Goal: Transaction & Acquisition: Purchase product/service

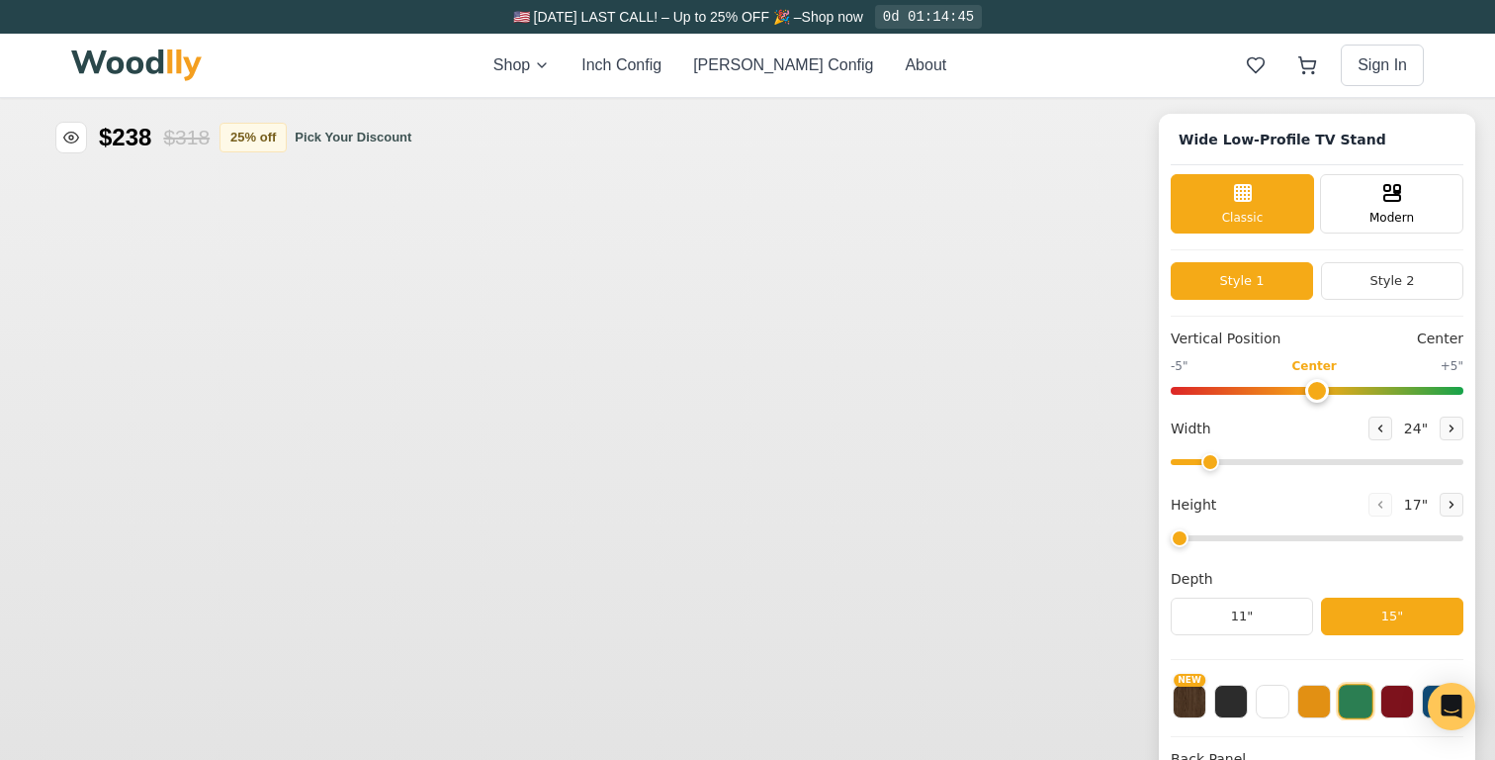
type input "54"
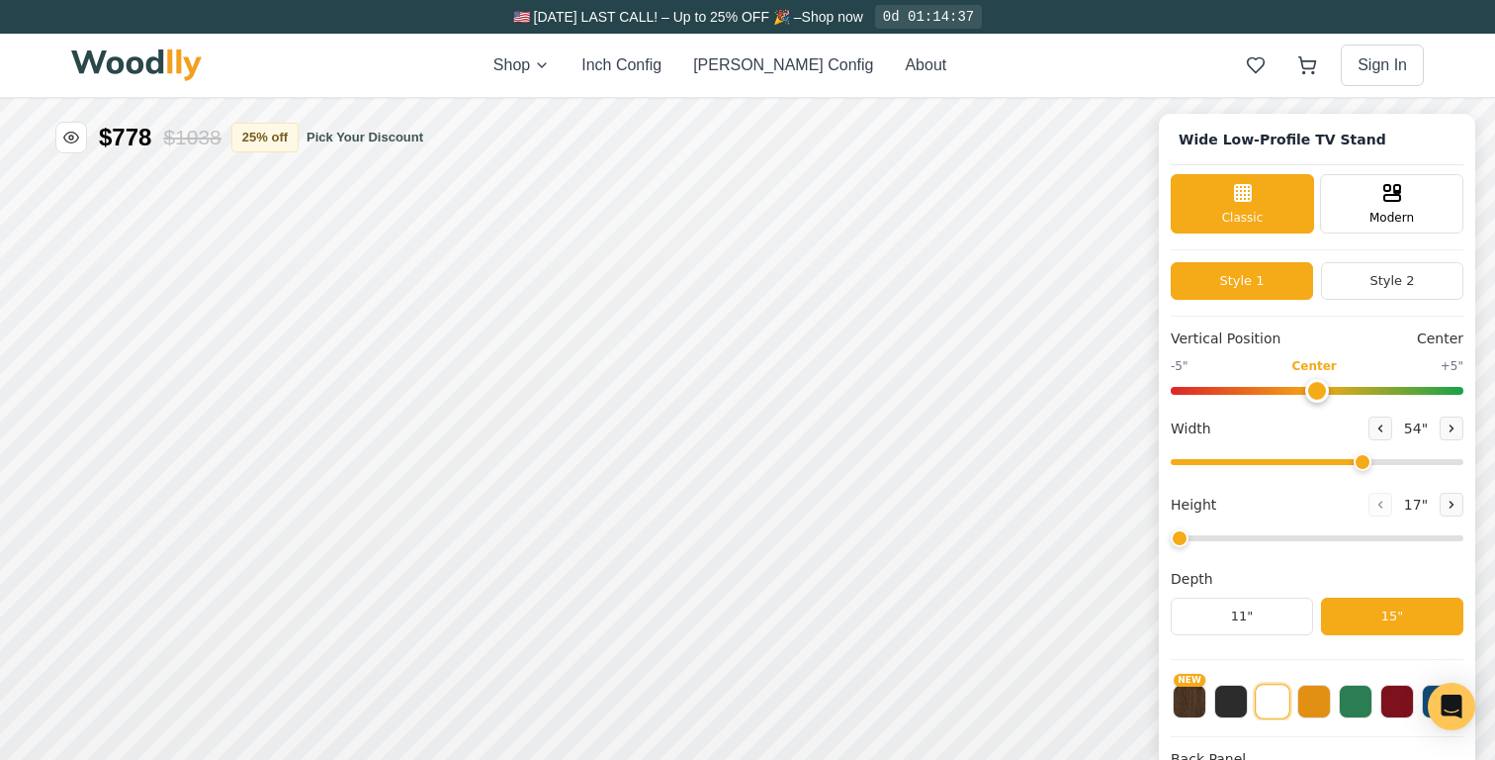
click at [131, 64] on img at bounding box center [136, 65] width 131 height 32
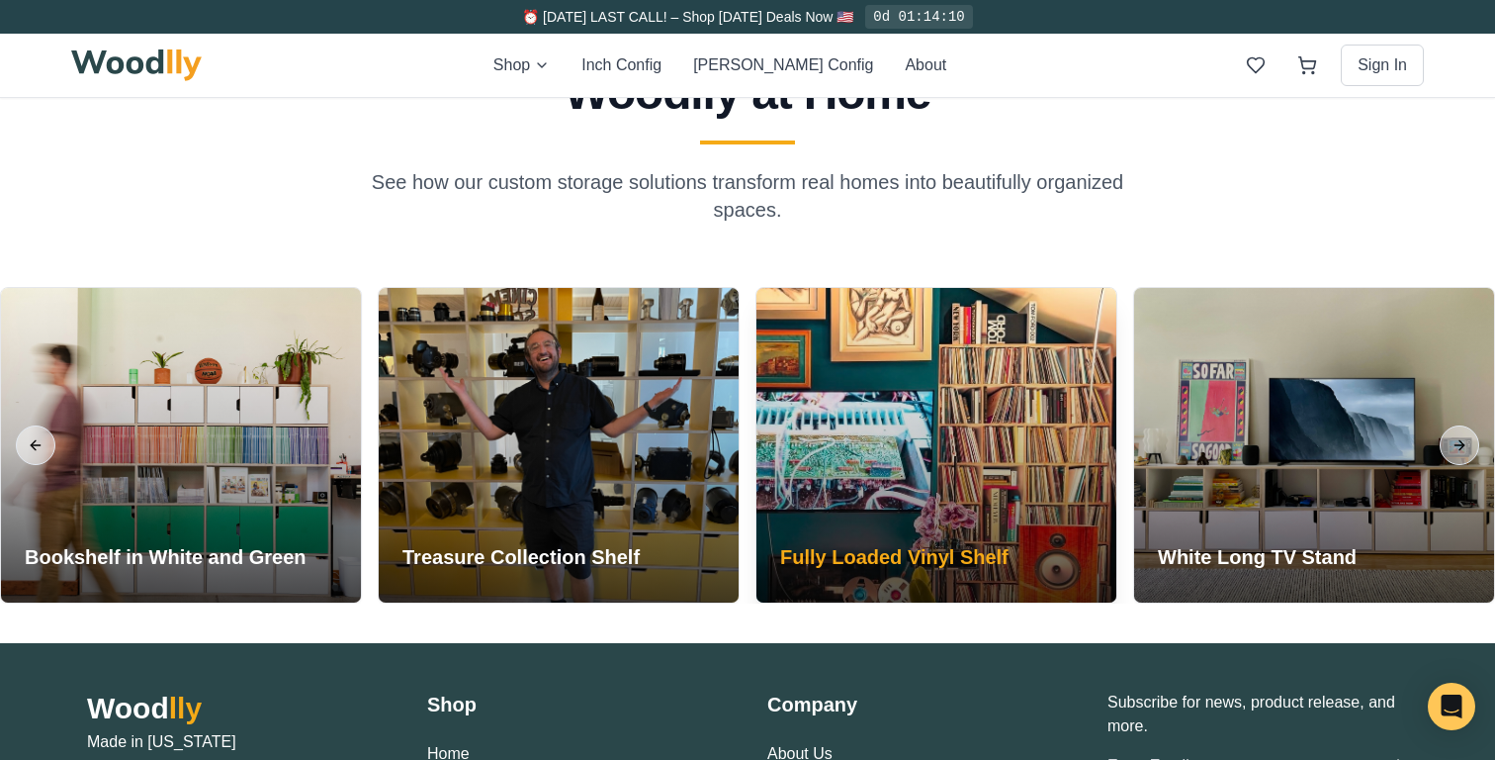
scroll to position [4331, 0]
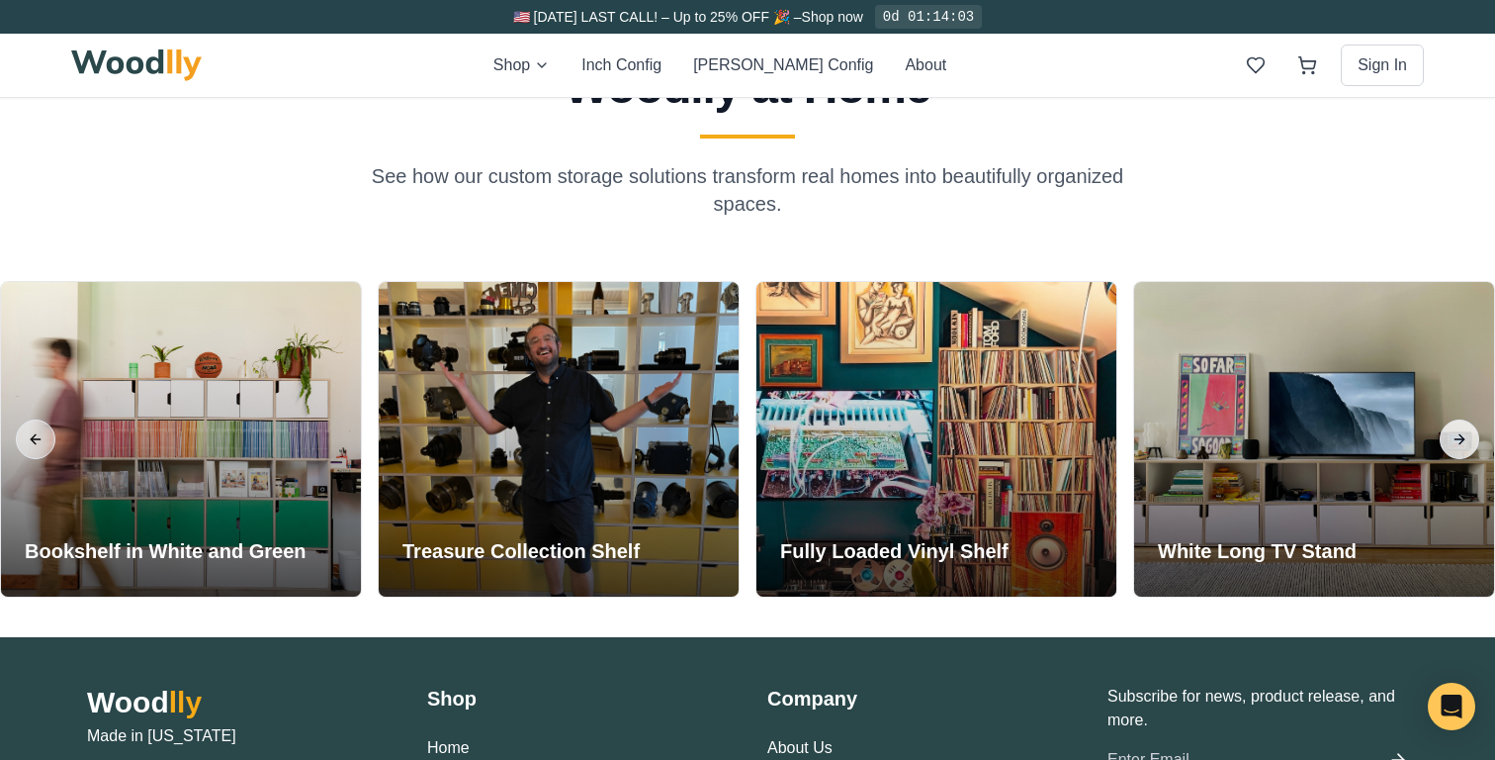
click at [1462, 446] on button "Next slide" at bounding box center [1460, 439] width 40 height 40
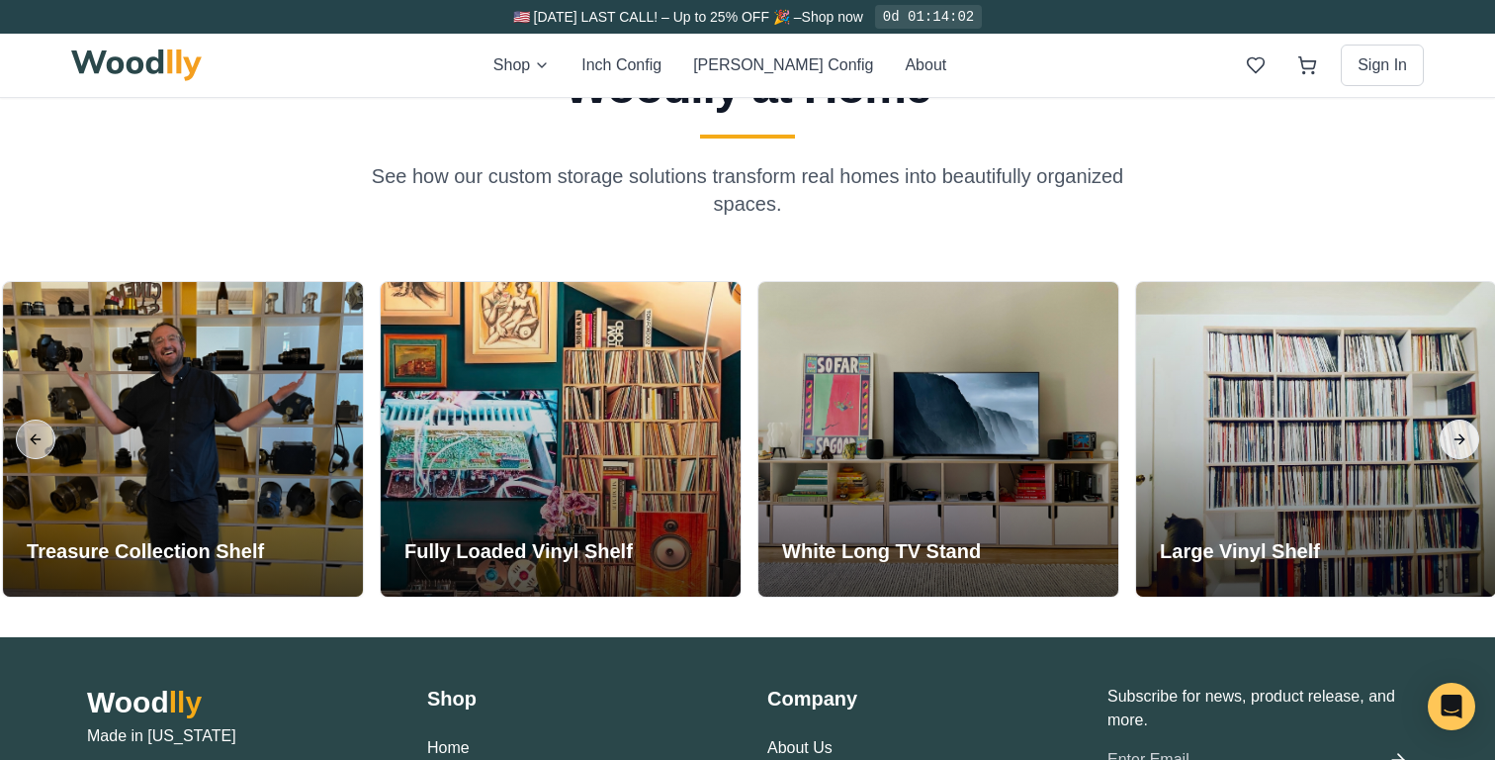
click at [1462, 446] on button "Next slide" at bounding box center [1460, 439] width 40 height 40
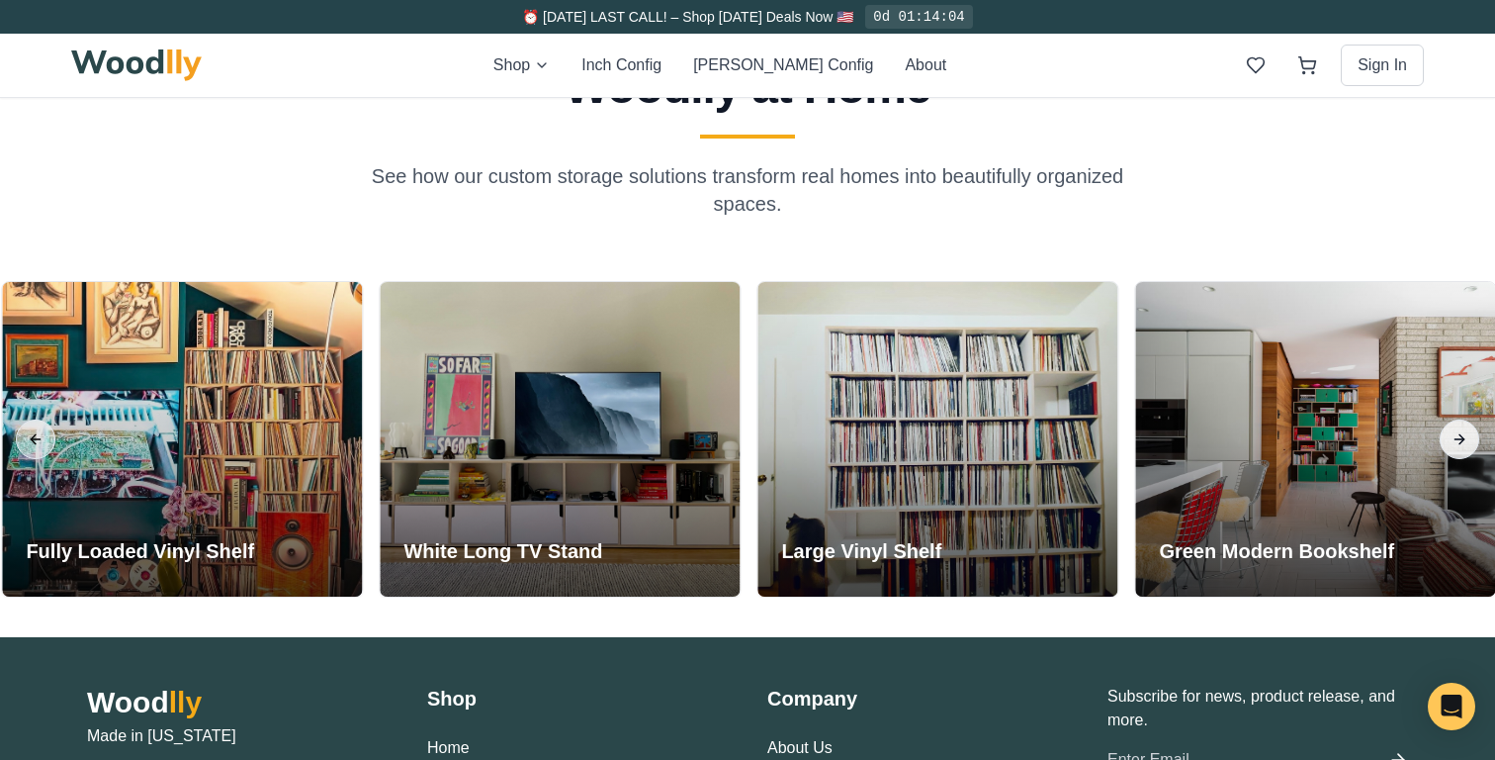
click at [1462, 448] on button "Next slide" at bounding box center [1460, 439] width 40 height 40
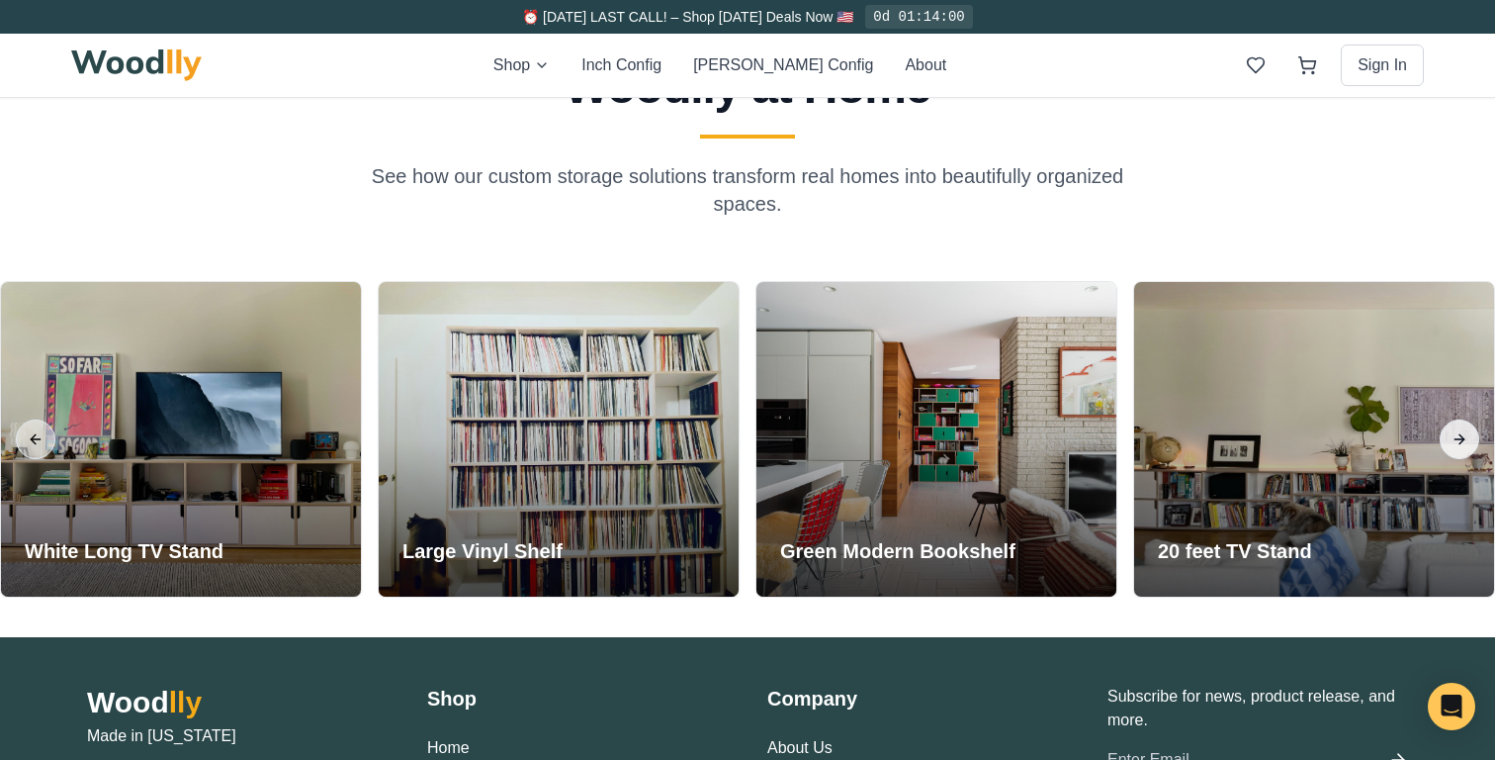
click at [1462, 448] on button "Next slide" at bounding box center [1460, 439] width 40 height 40
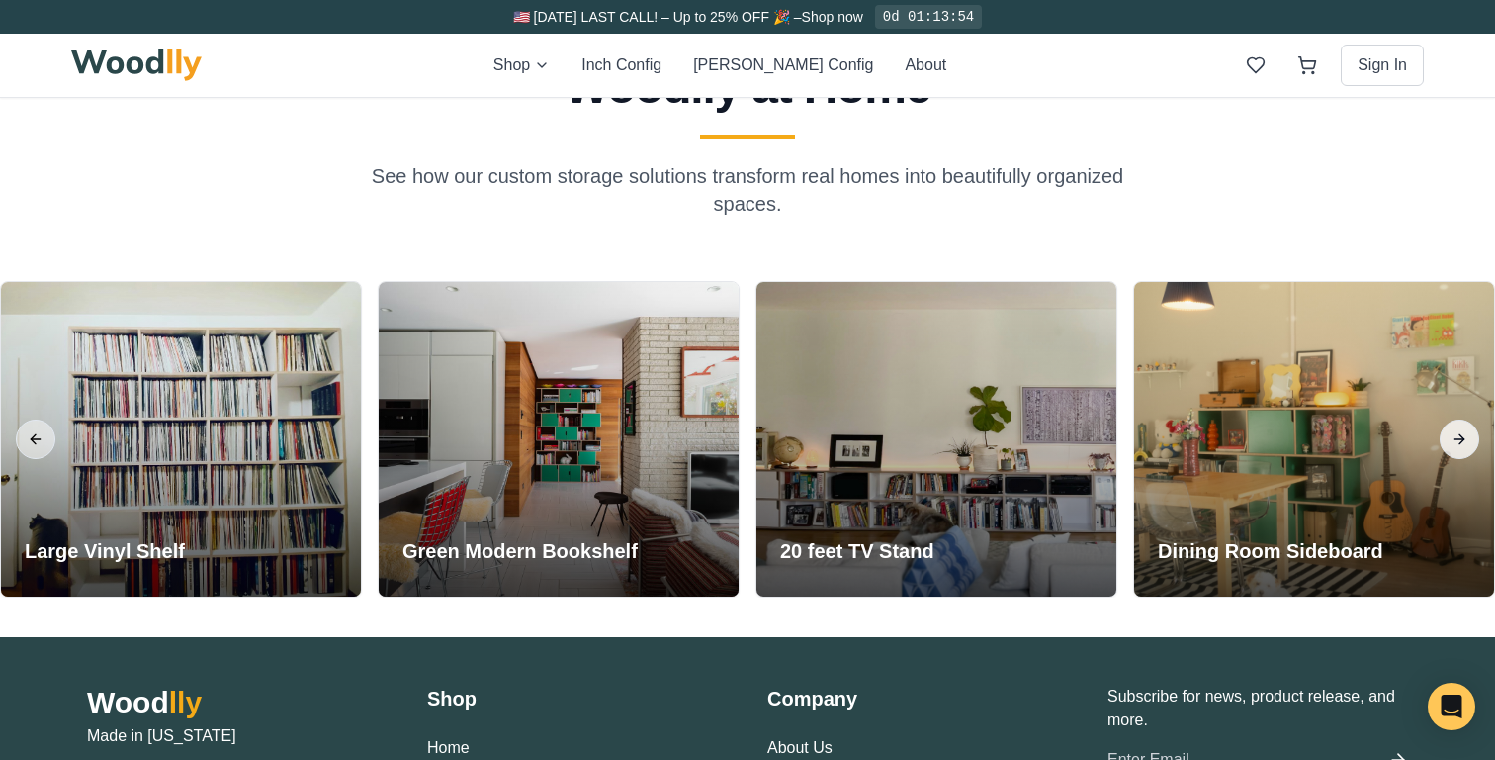
click at [1462, 448] on button "Next slide" at bounding box center [1460, 439] width 40 height 40
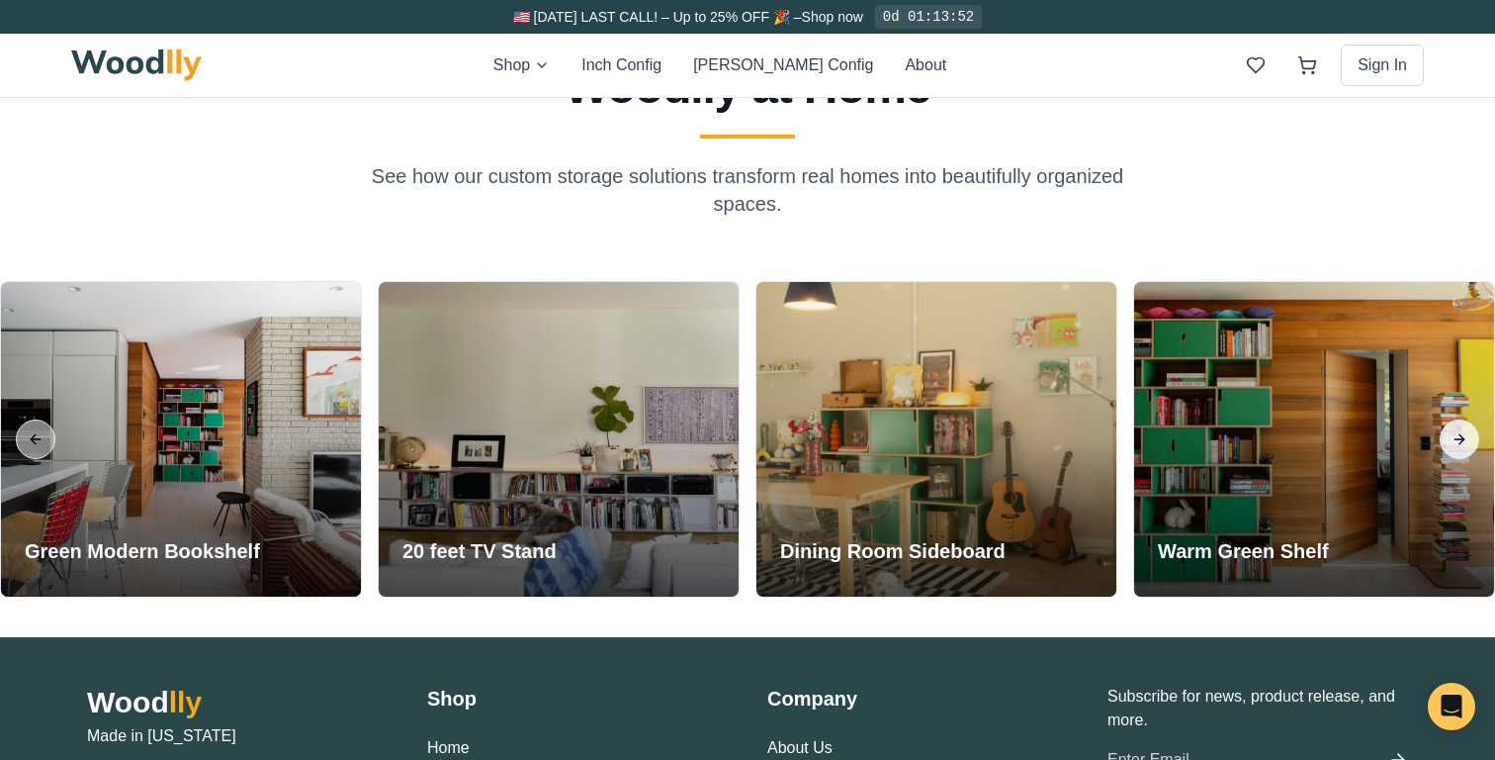
click at [1462, 448] on button "Next slide" at bounding box center [1460, 439] width 40 height 40
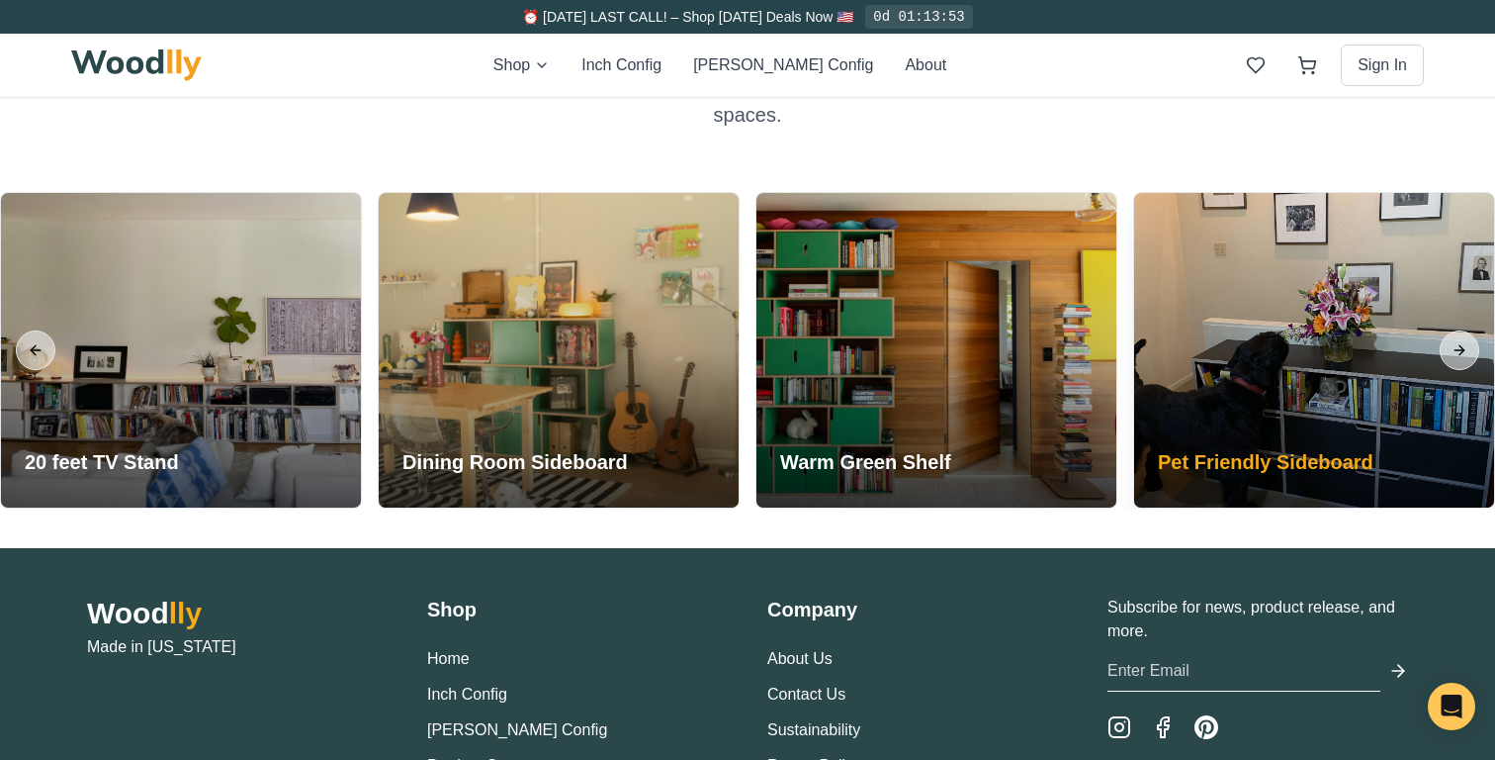
scroll to position [4372, 0]
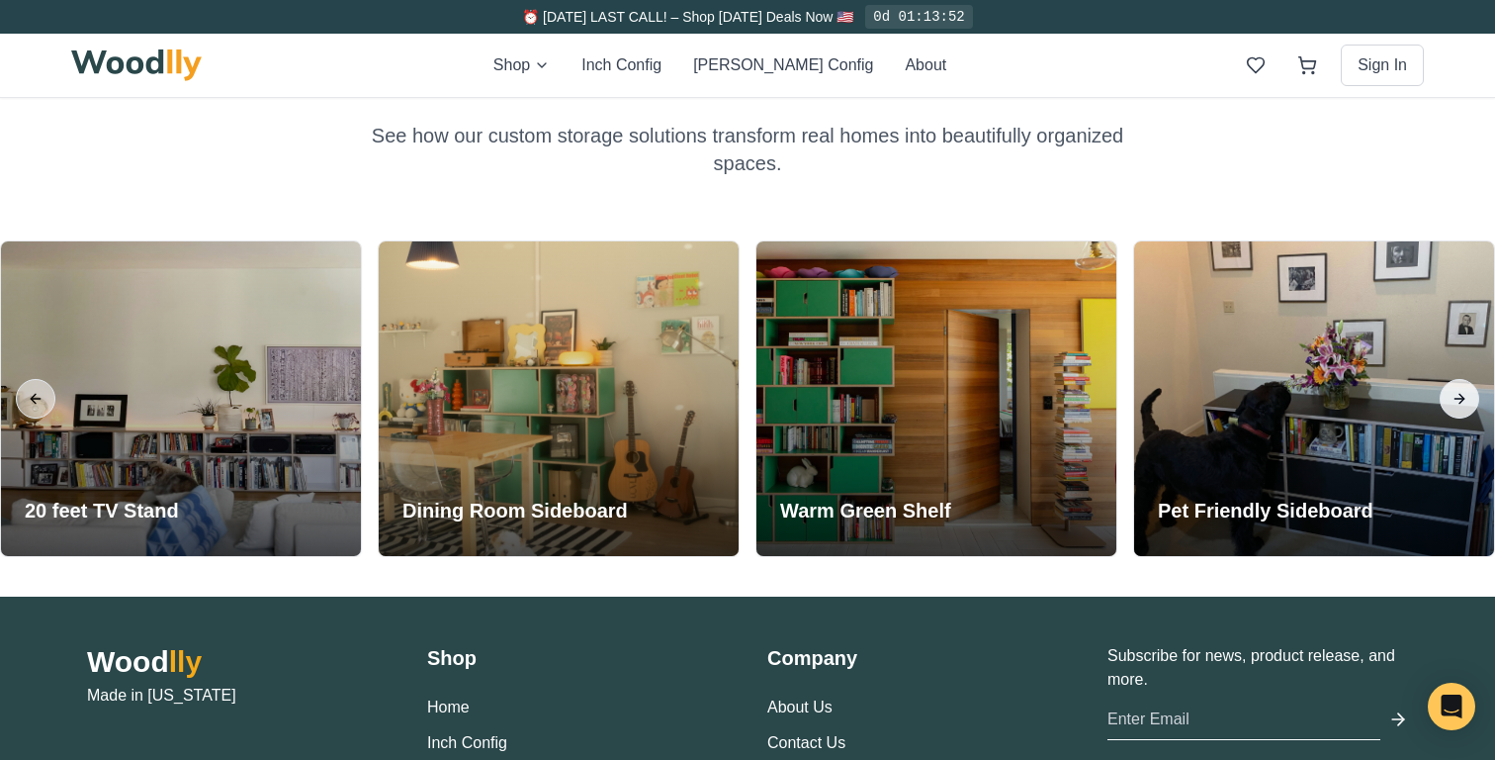
click at [1460, 385] on button "Next slide" at bounding box center [1460, 399] width 40 height 40
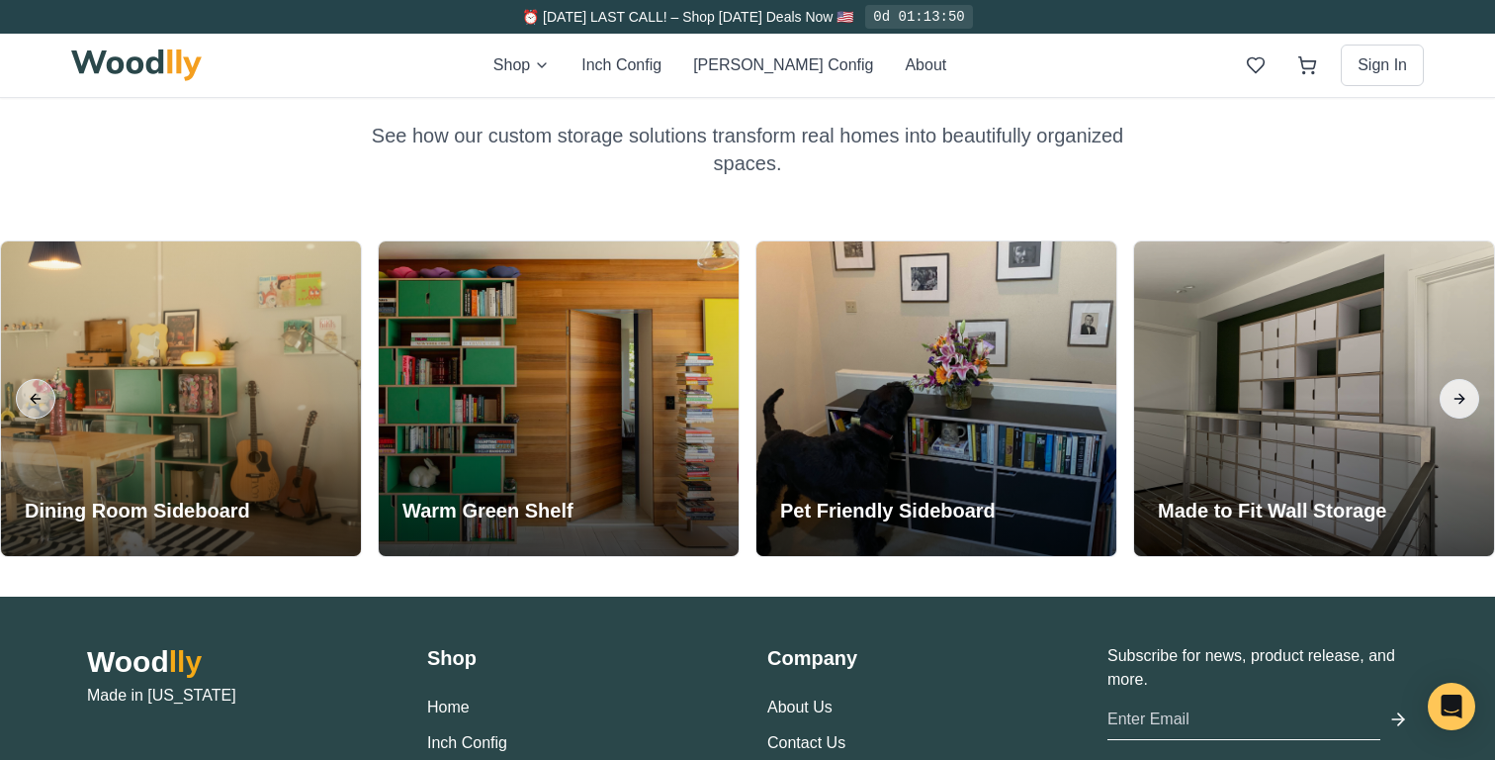
click at [1460, 386] on button "Next slide" at bounding box center [1460, 399] width 40 height 40
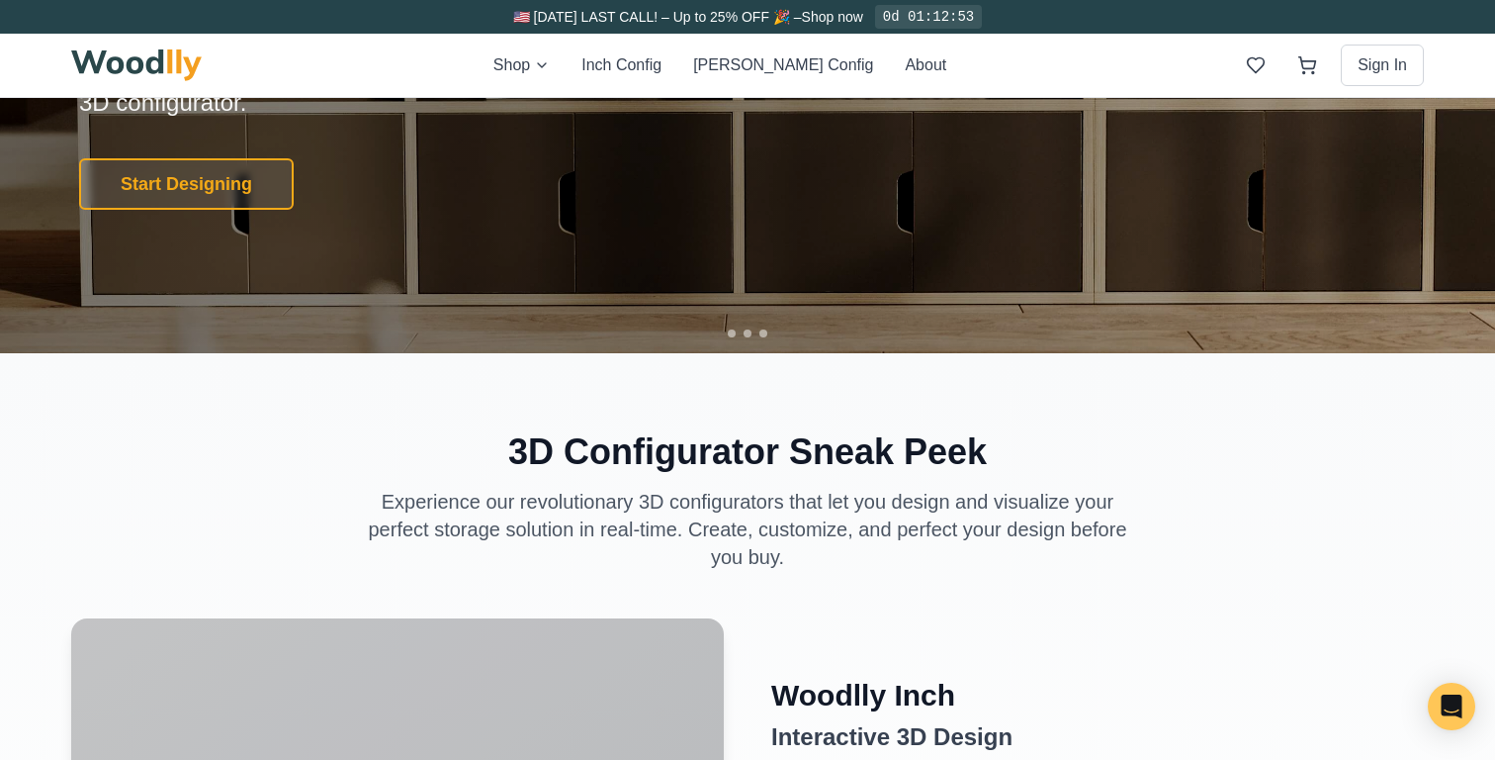
scroll to position [0, 0]
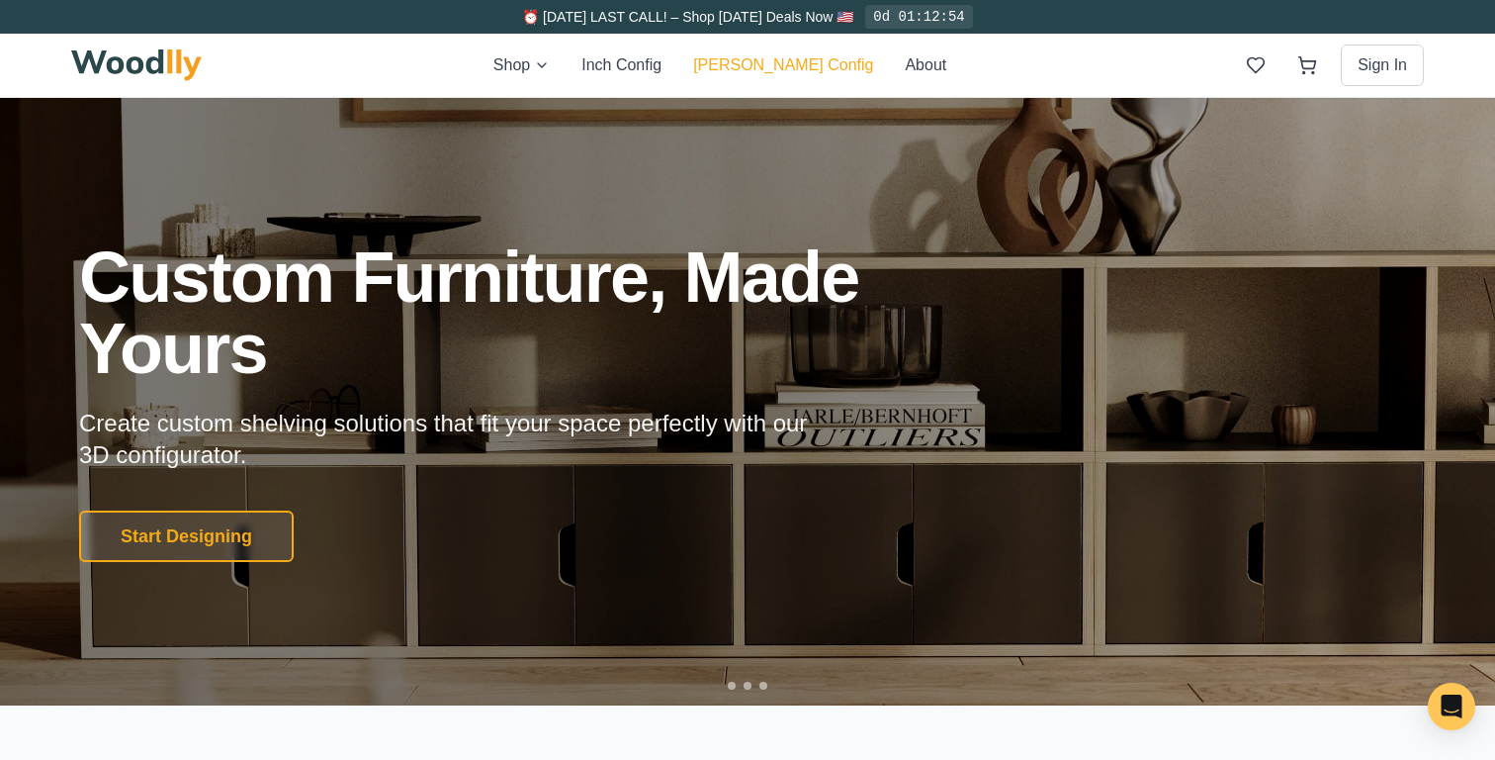
click at [796, 62] on button "[PERSON_NAME] Config" at bounding box center [783, 65] width 180 height 24
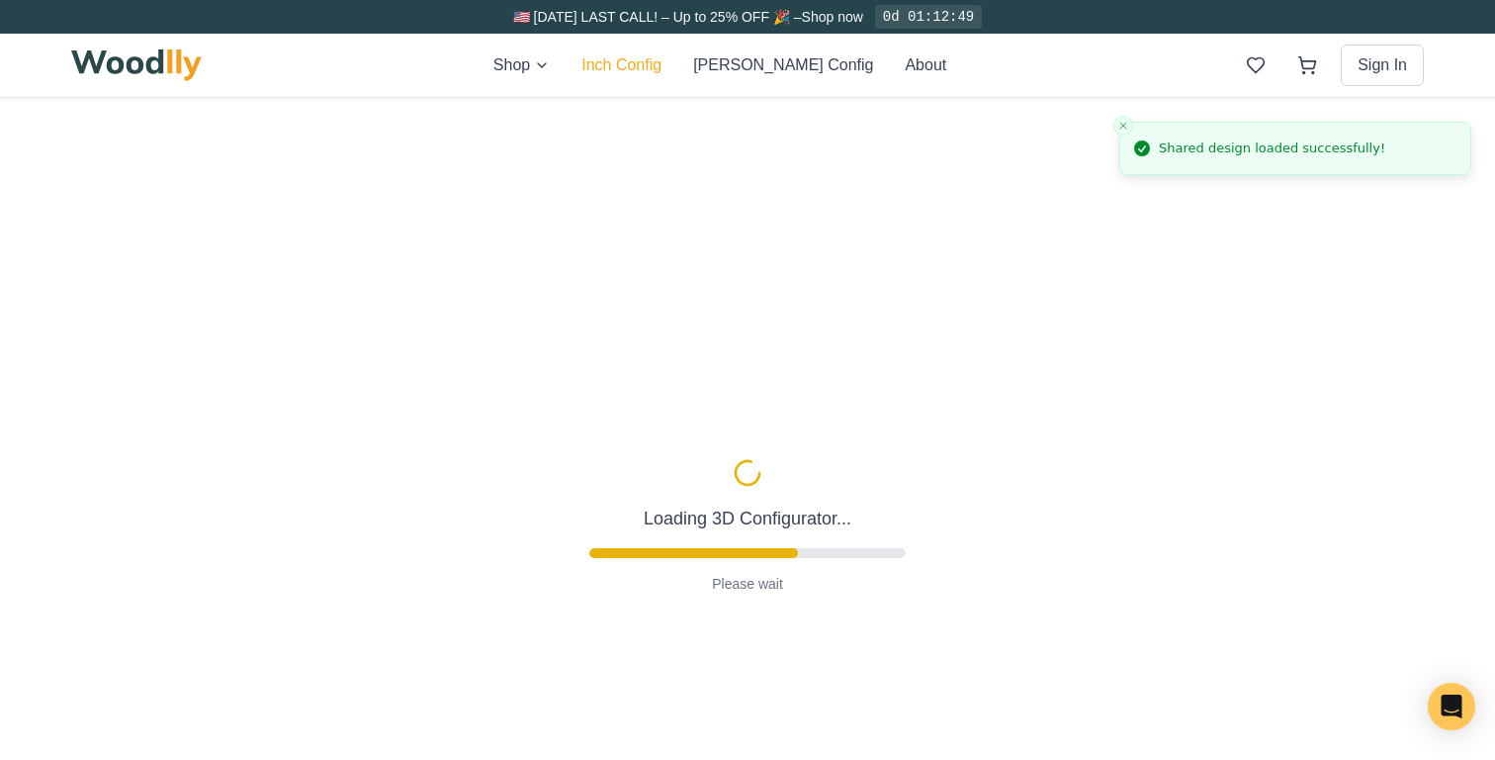
click at [662, 68] on button "Inch Config" at bounding box center [622, 65] width 80 height 24
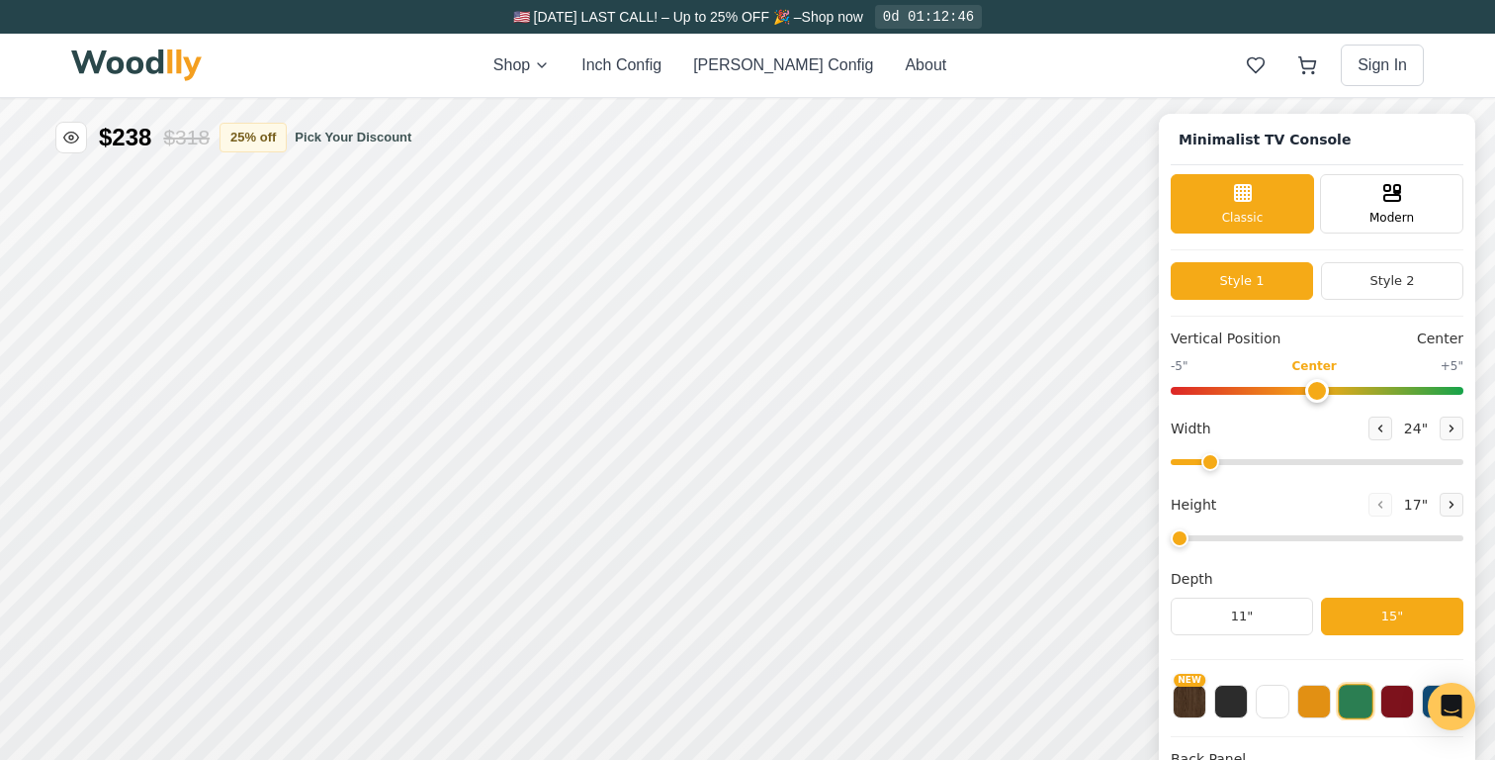
type input "63"
type input "2"
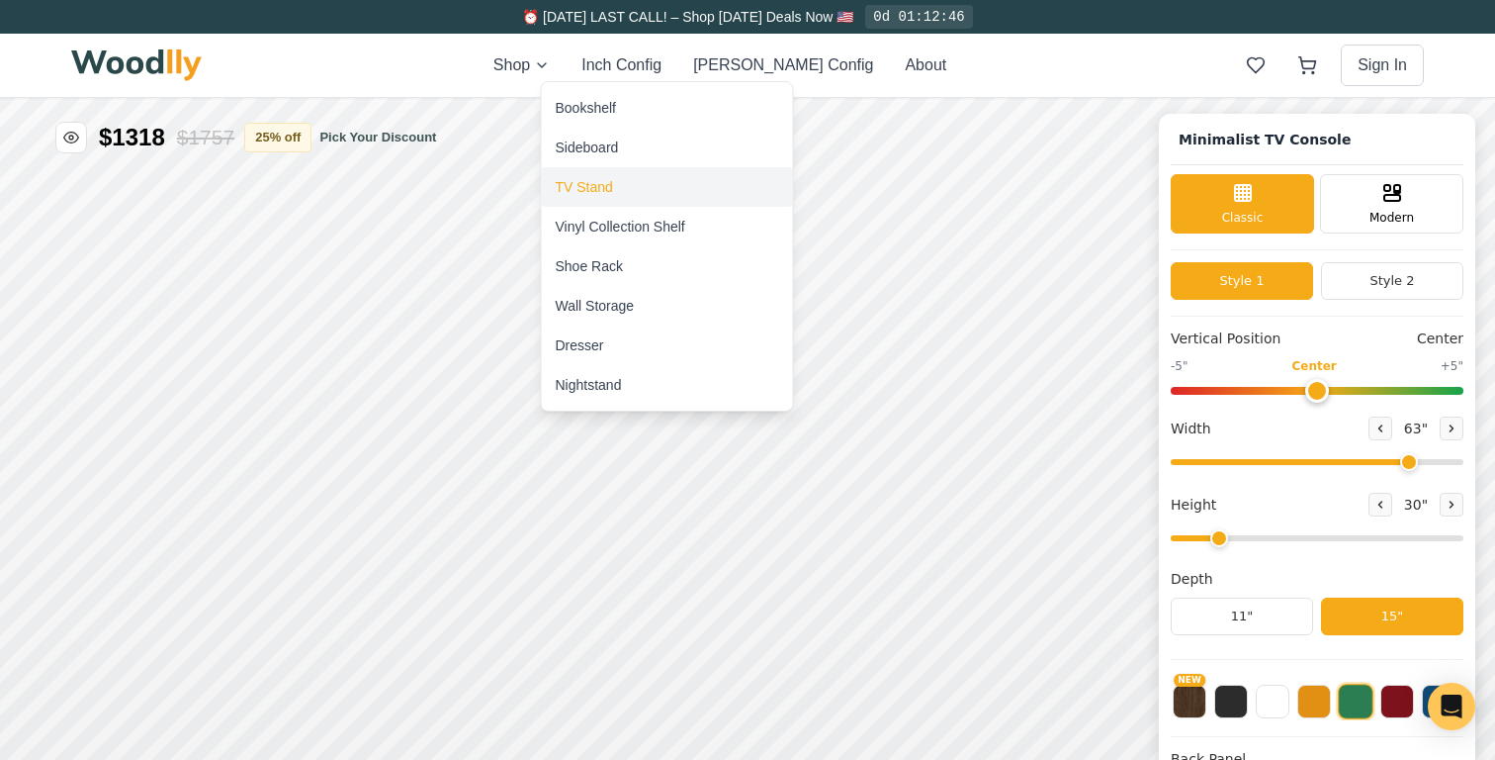
click at [620, 180] on div "TV Stand" at bounding box center [667, 187] width 251 height 40
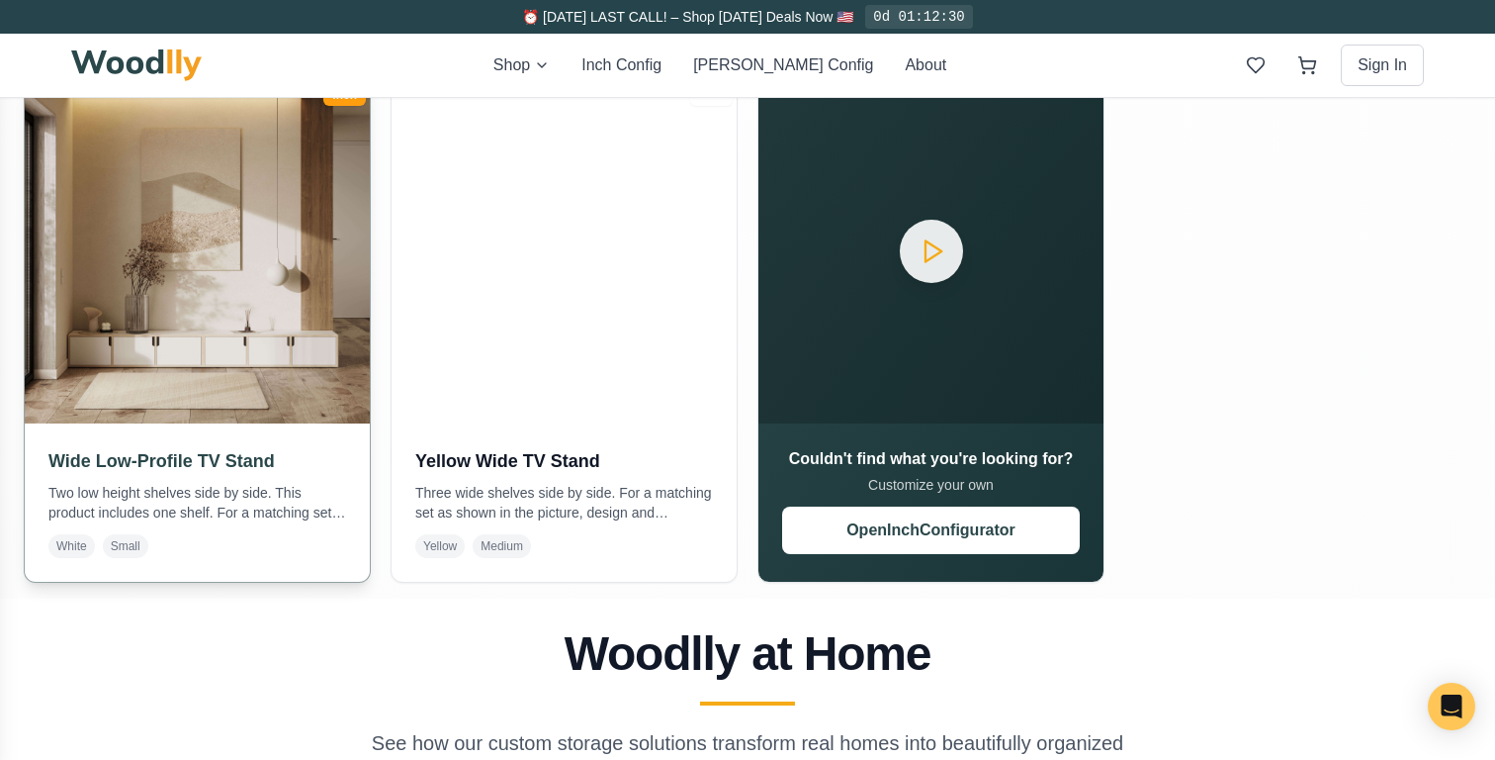
scroll to position [997, 0]
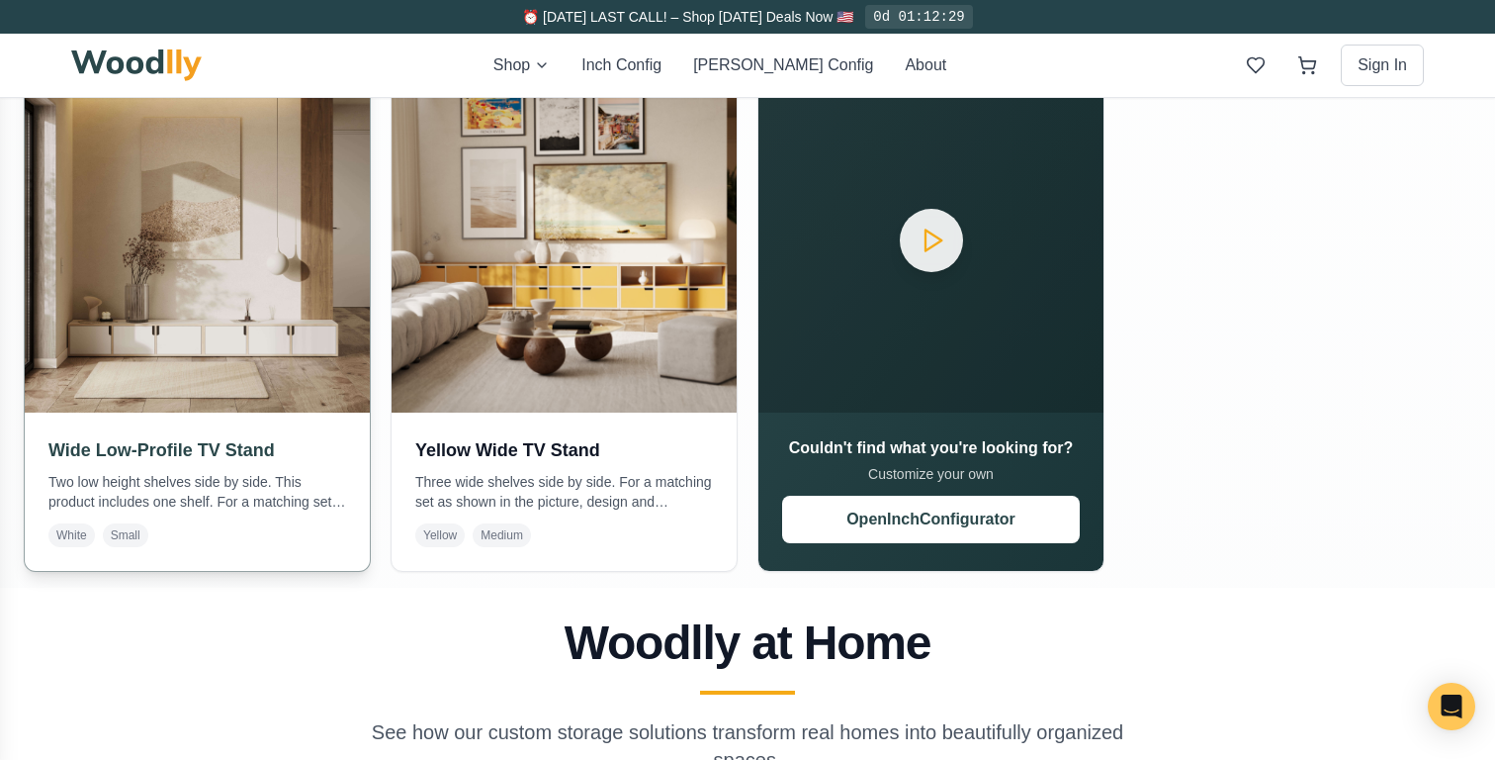
click at [177, 440] on h3 "Wide Low-Profile TV Stand" at bounding box center [197, 450] width 298 height 28
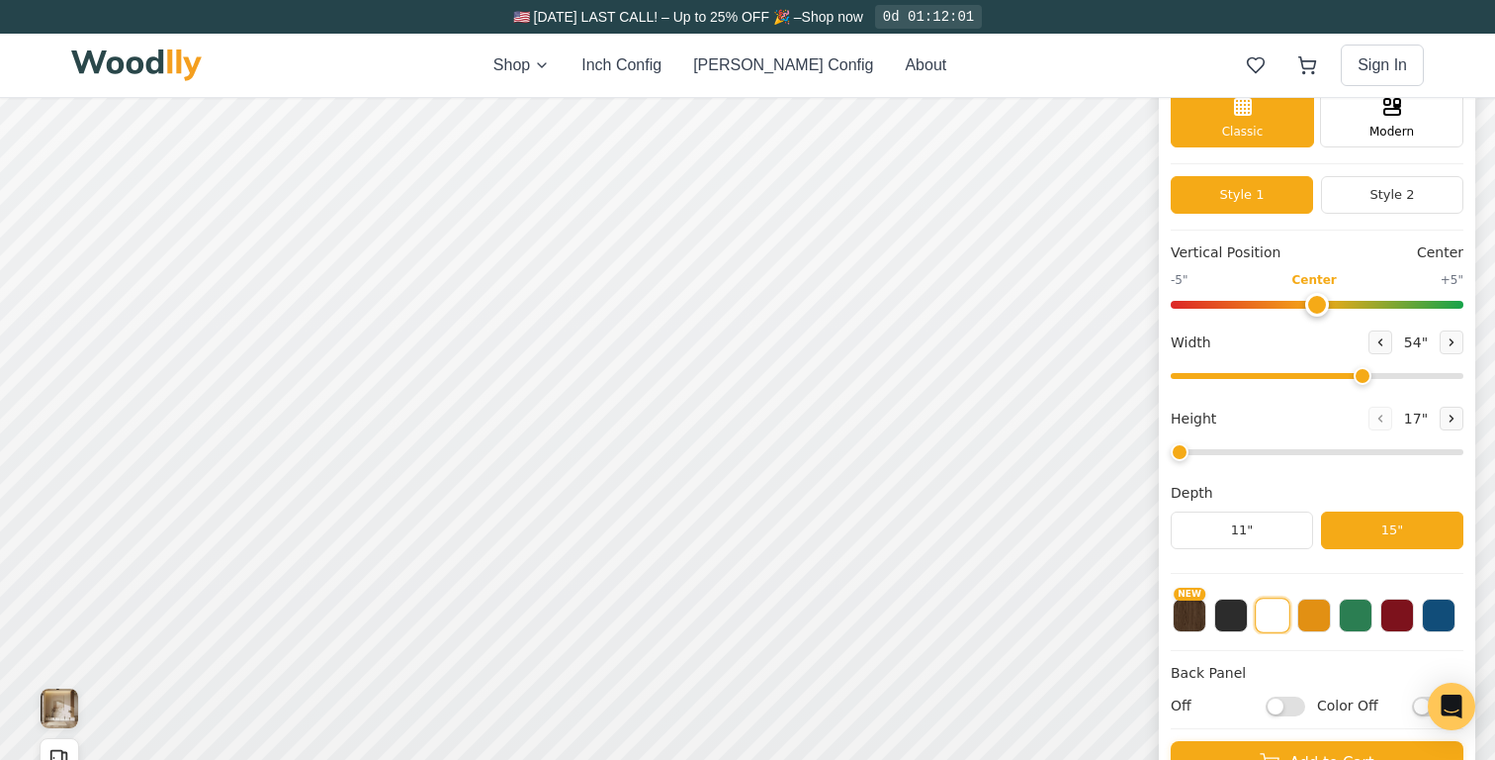
scroll to position [88, 0]
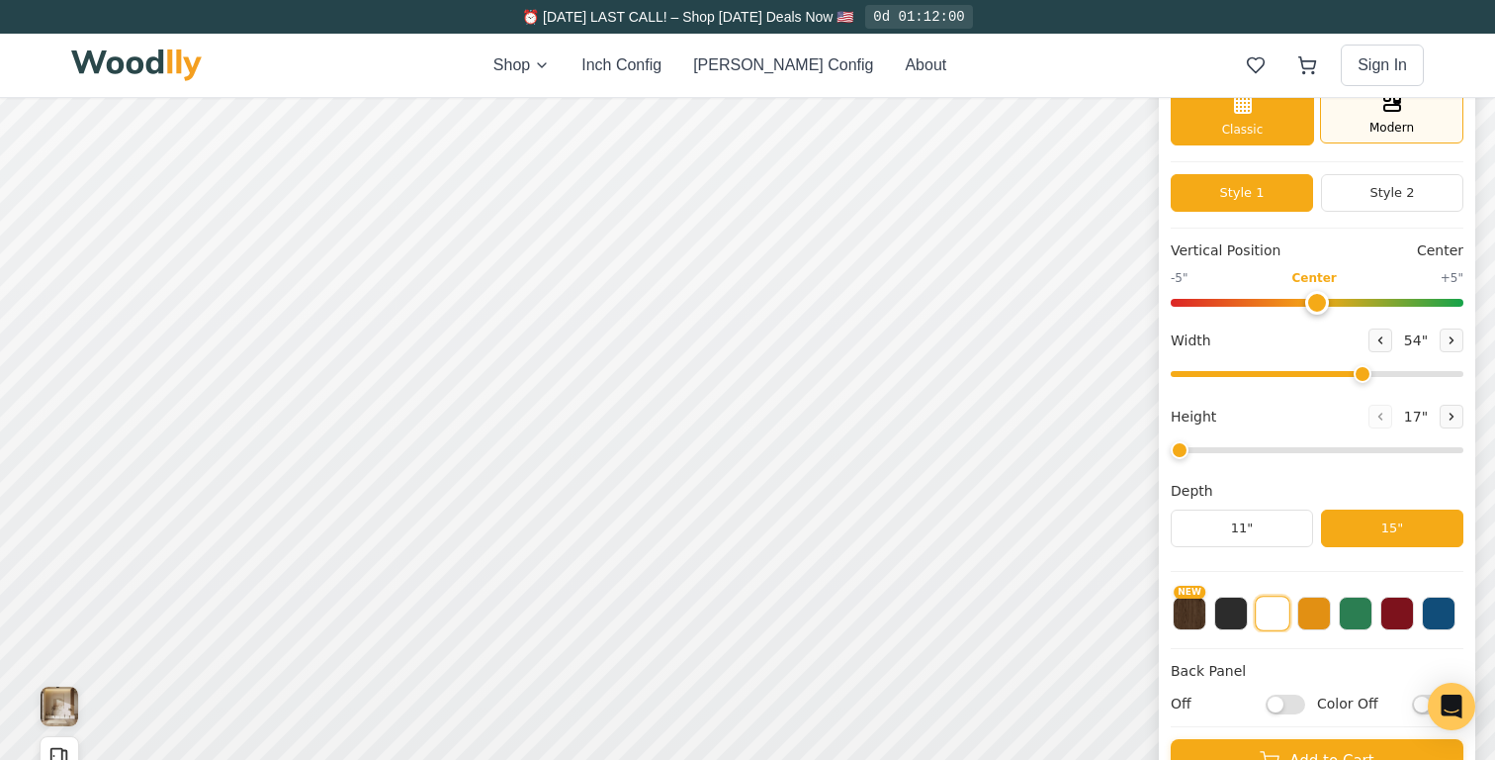
click at [1400, 118] on div "Modern" at bounding box center [1391, 113] width 143 height 59
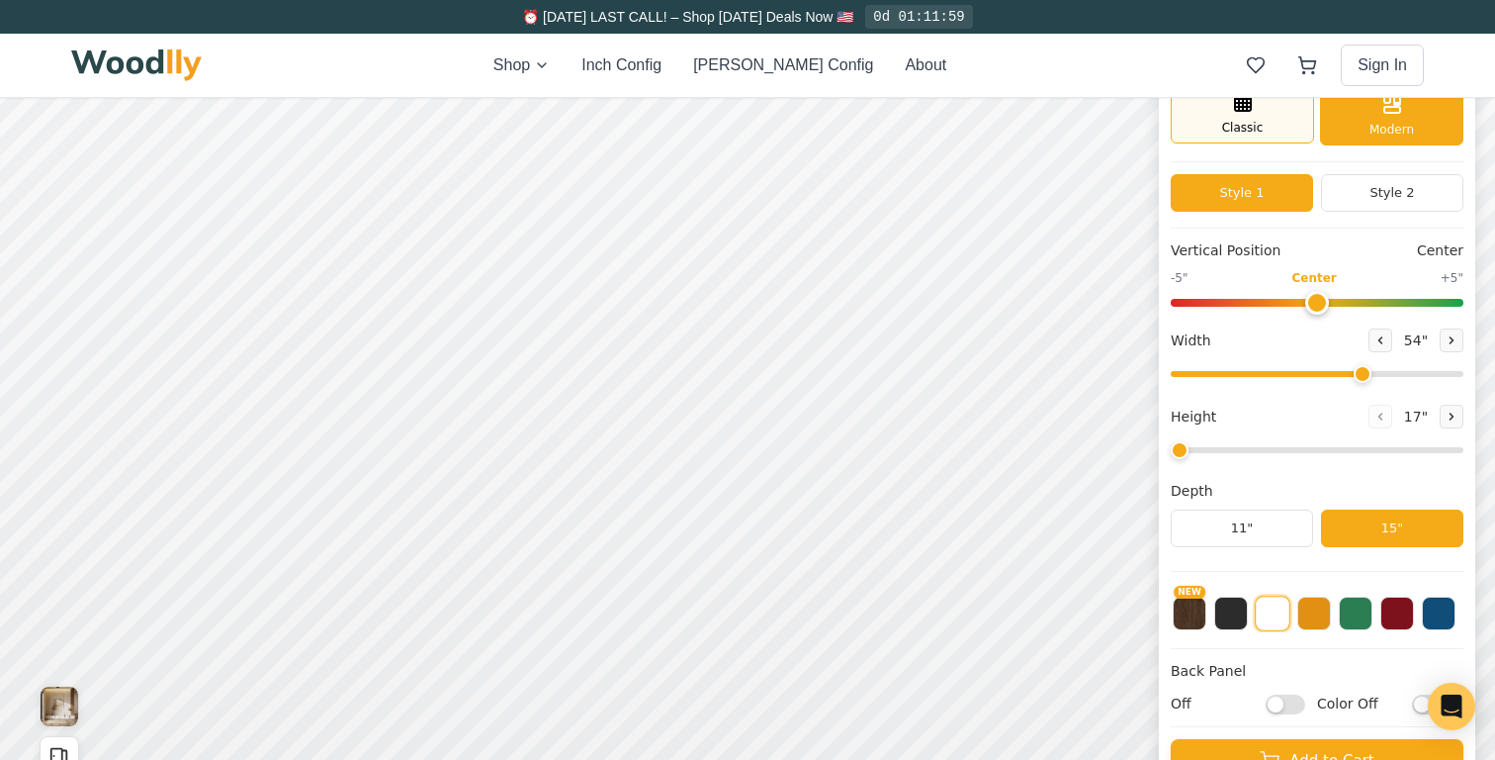
click at [1259, 134] on span "Classic" at bounding box center [1243, 128] width 42 height 18
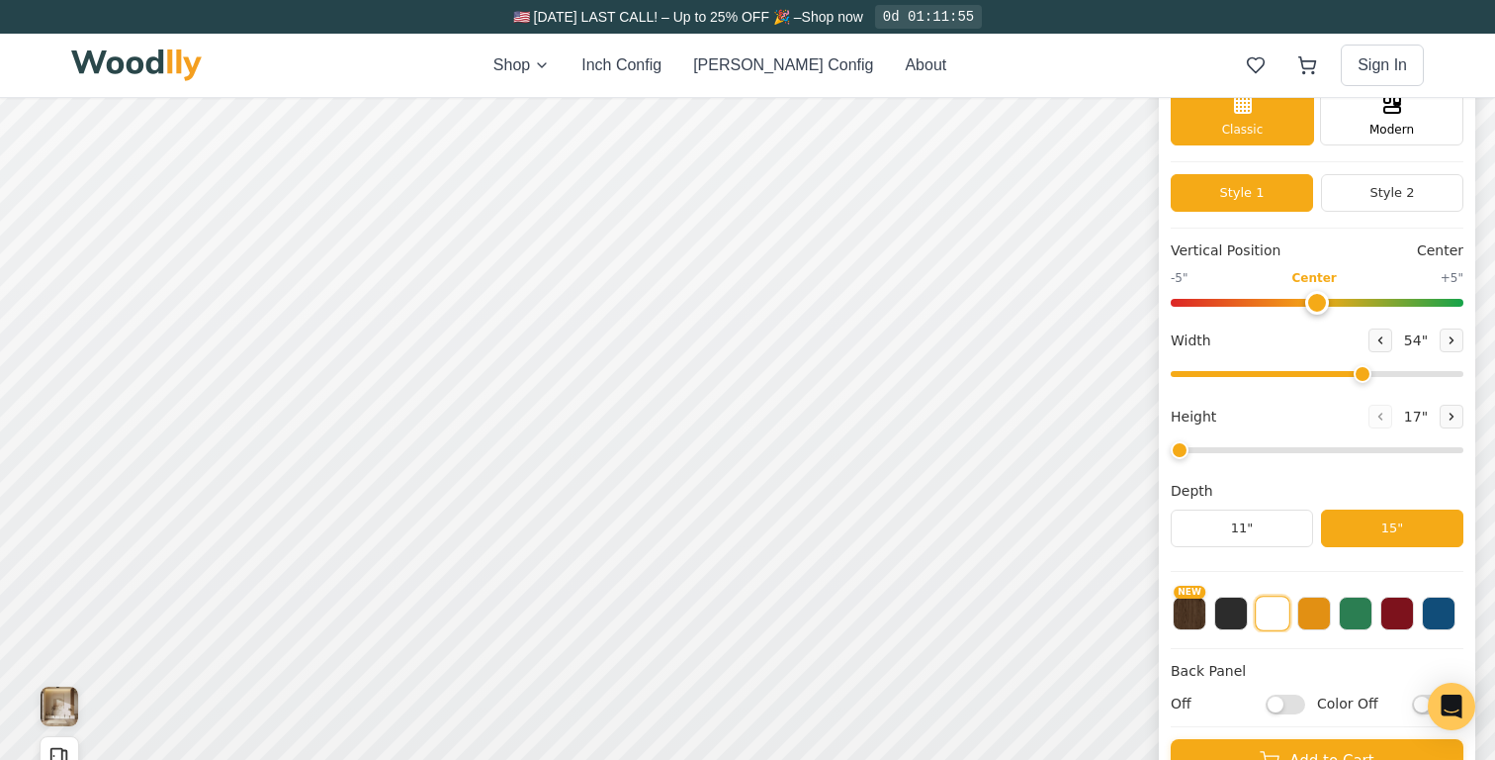
scroll to position [7, 0]
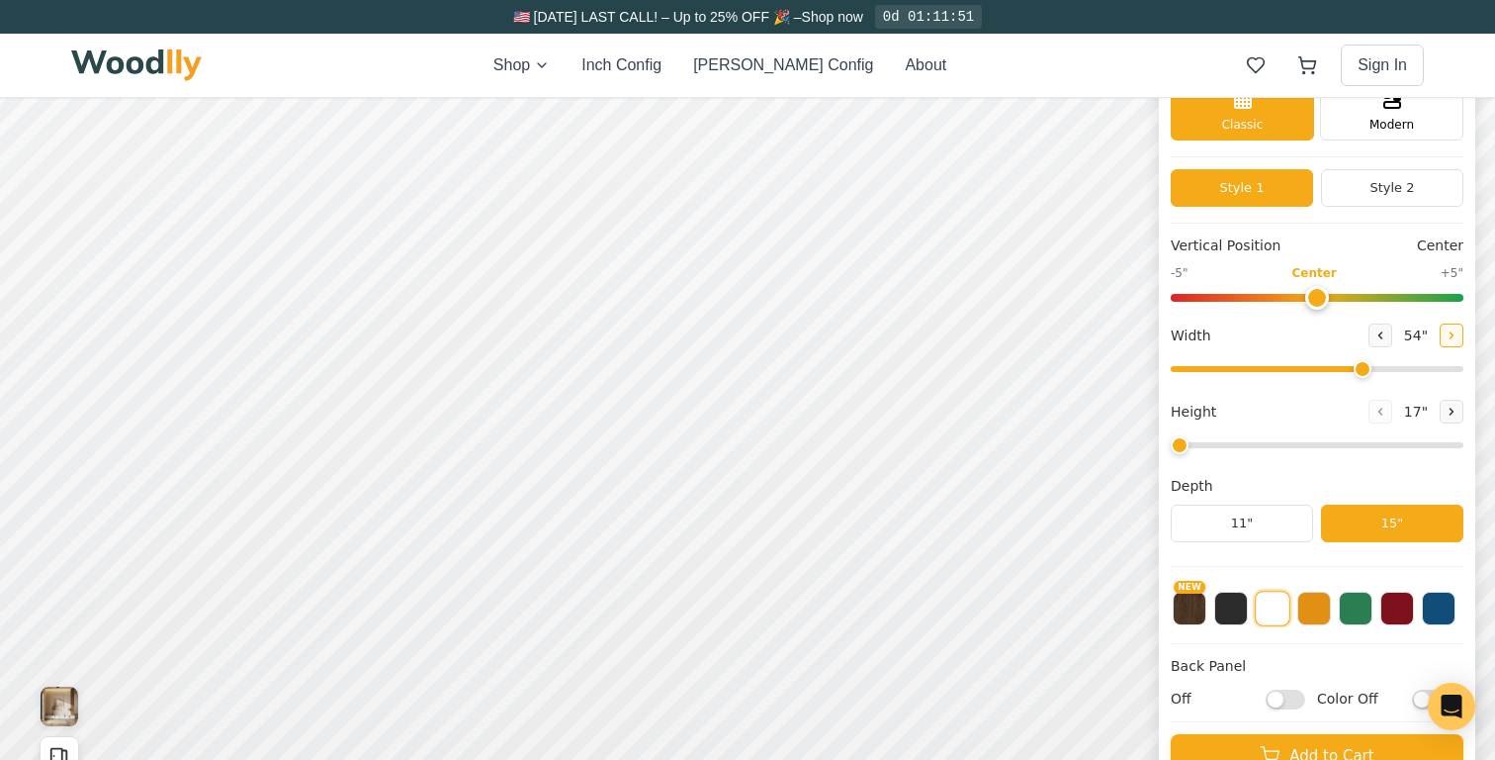
click at [1446, 334] on icon at bounding box center [1452, 335] width 12 height 12
click at [1446, 333] on icon at bounding box center [1452, 335] width 12 height 12
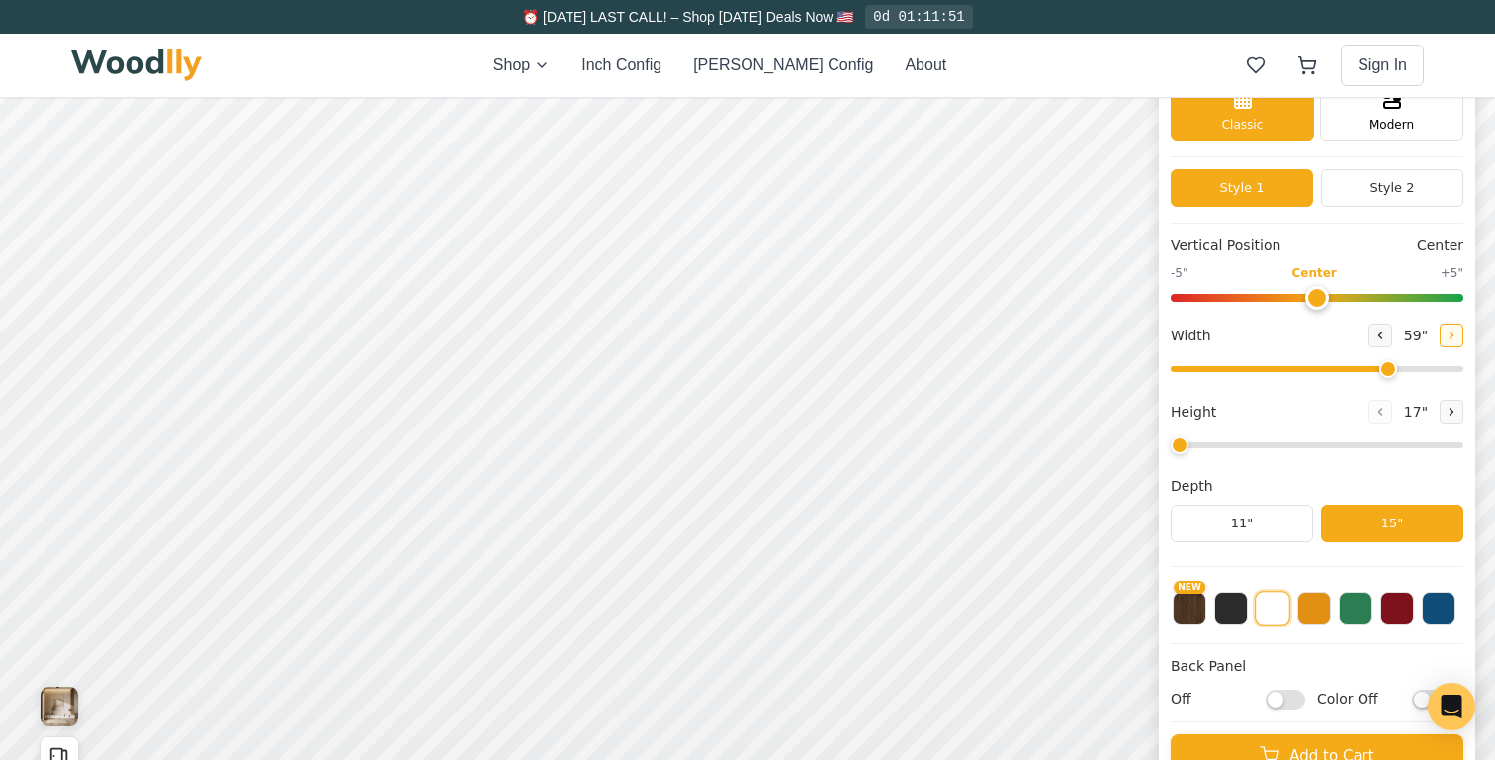
click at [1446, 333] on icon at bounding box center [1452, 335] width 12 height 12
drag, startPoint x: 1395, startPoint y: 371, endPoint x: 1479, endPoint y: 371, distance: 84.1
type input "72"
click at [1464, 371] on input "range" at bounding box center [1317, 369] width 293 height 6
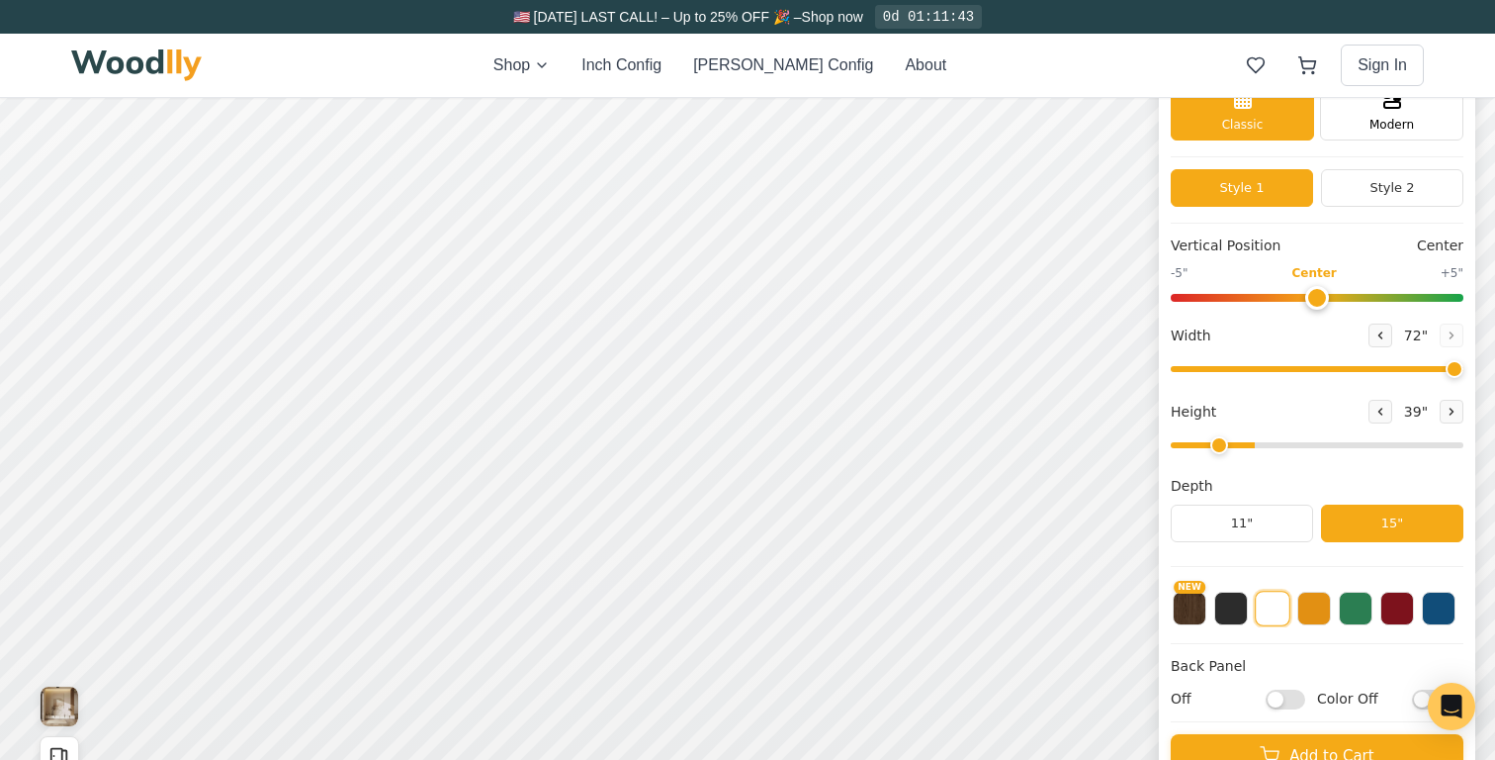
type input "1"
drag, startPoint x: 1189, startPoint y: 443, endPoint x: 1138, endPoint y: 454, distance: 51.6
click at [1171, 448] on input "range" at bounding box center [1317, 445] width 293 height 6
click at [1265, 528] on button "11"" at bounding box center [1242, 523] width 142 height 38
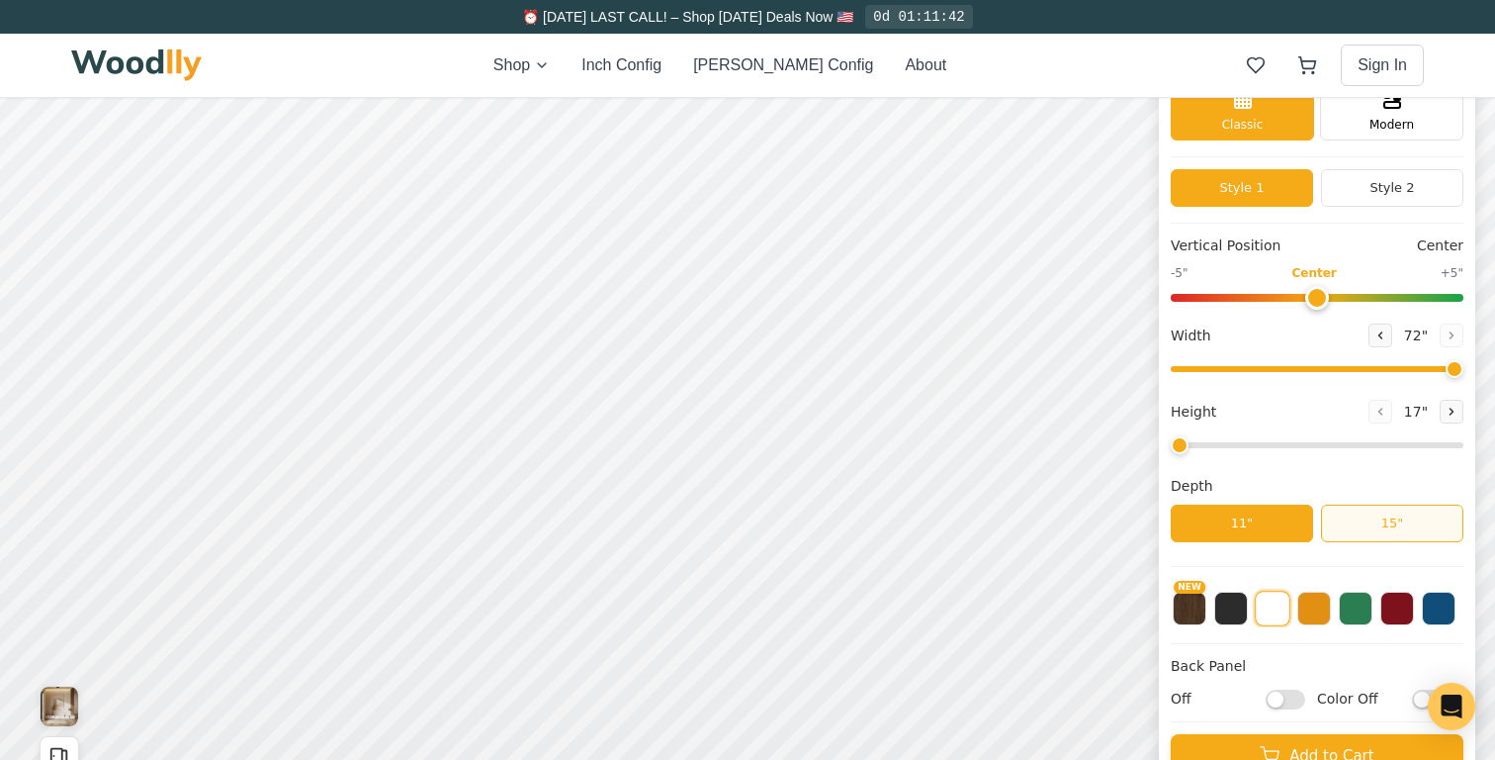
click at [1389, 527] on button "15"" at bounding box center [1392, 523] width 142 height 38
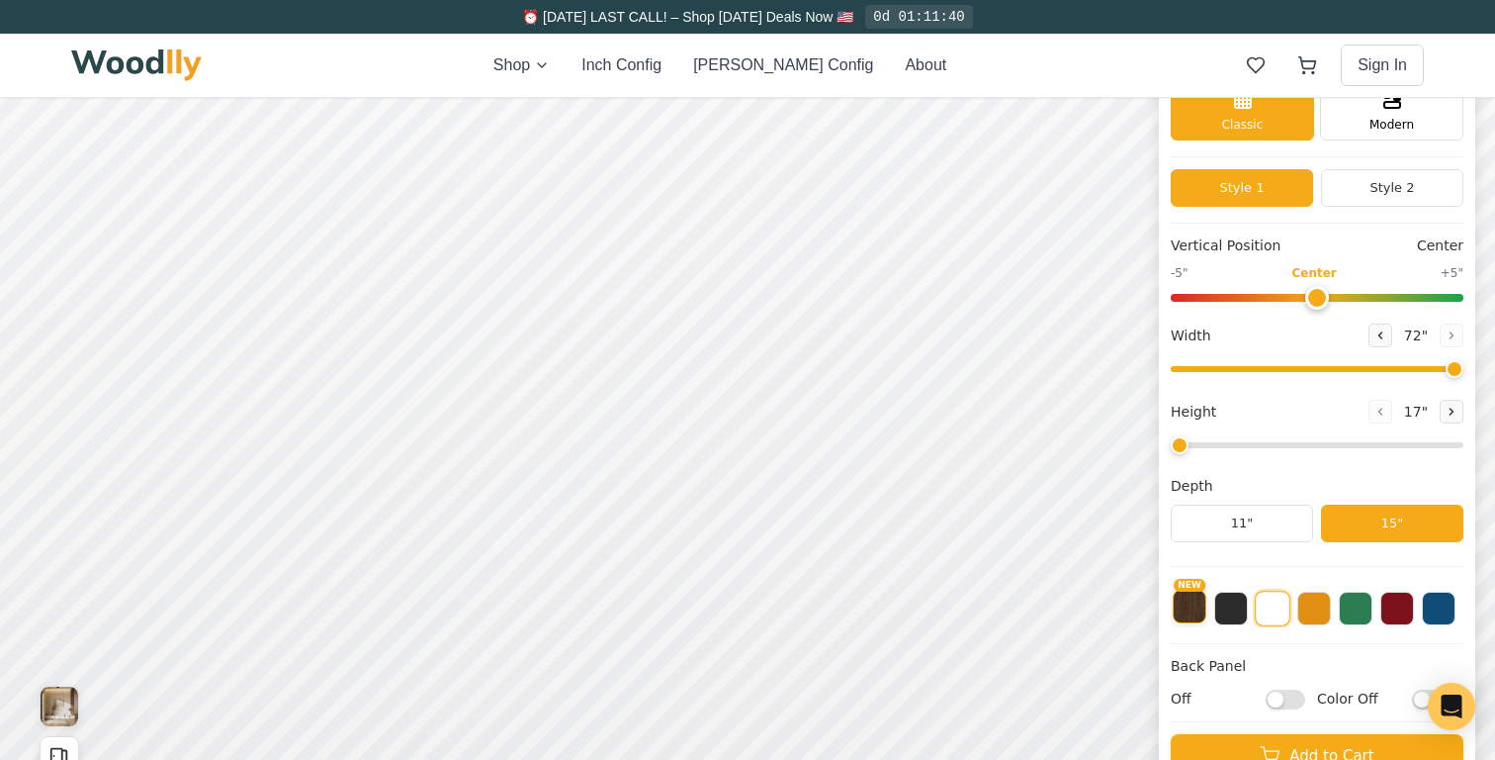
click at [1185, 622] on button "NEW" at bounding box center [1190, 606] width 34 height 34
click at [1242, 606] on button at bounding box center [1232, 606] width 34 height 34
click at [1275, 607] on button at bounding box center [1273, 606] width 34 height 34
click at [1311, 615] on button at bounding box center [1315, 606] width 34 height 34
click at [1354, 611] on button at bounding box center [1356, 606] width 34 height 34
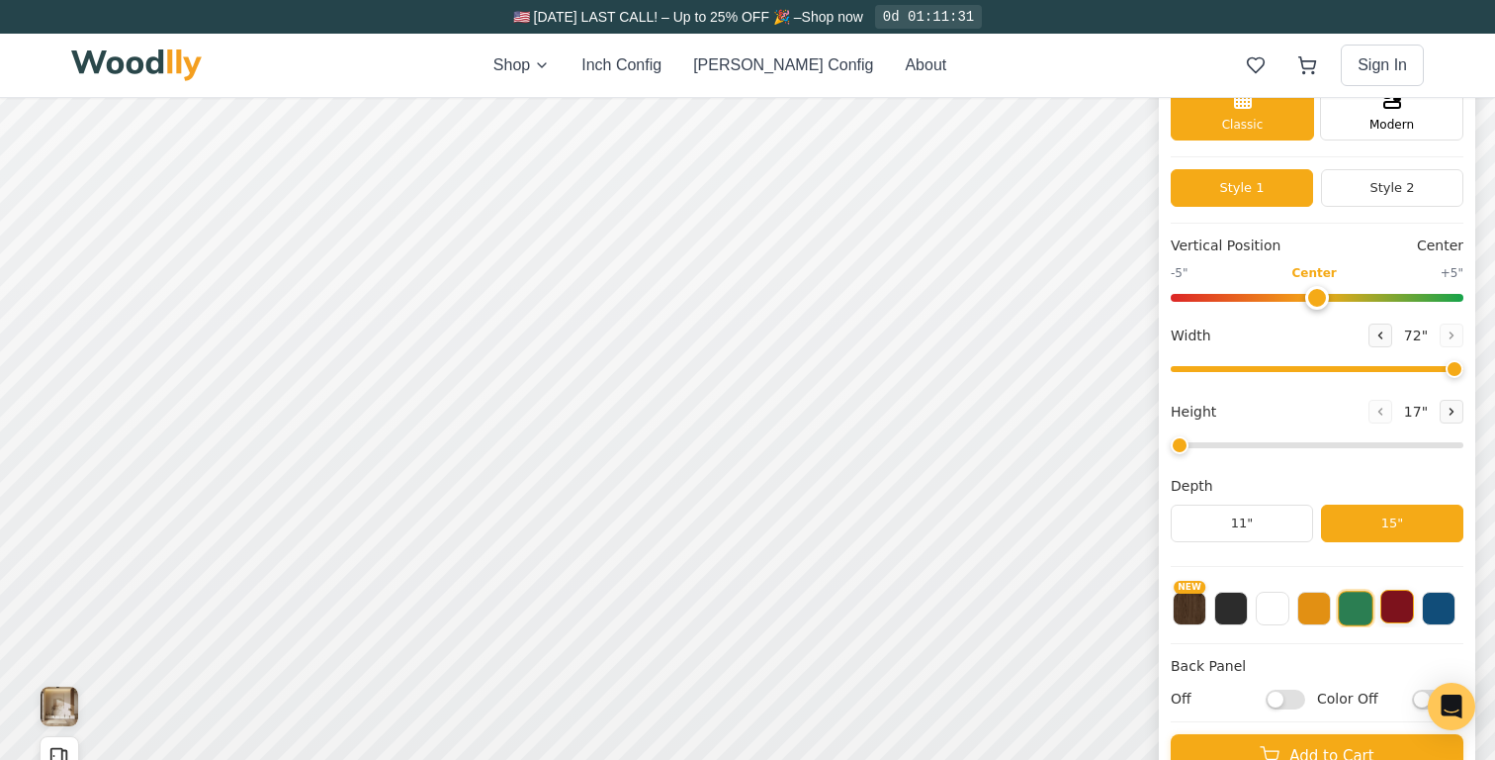
click at [1390, 617] on button at bounding box center [1398, 606] width 34 height 34
click at [1431, 616] on button at bounding box center [1439, 606] width 34 height 34
click at [1388, 613] on button at bounding box center [1398, 606] width 34 height 34
click at [1229, 614] on button at bounding box center [1232, 606] width 34 height 34
click at [1275, 614] on button at bounding box center [1273, 606] width 34 height 34
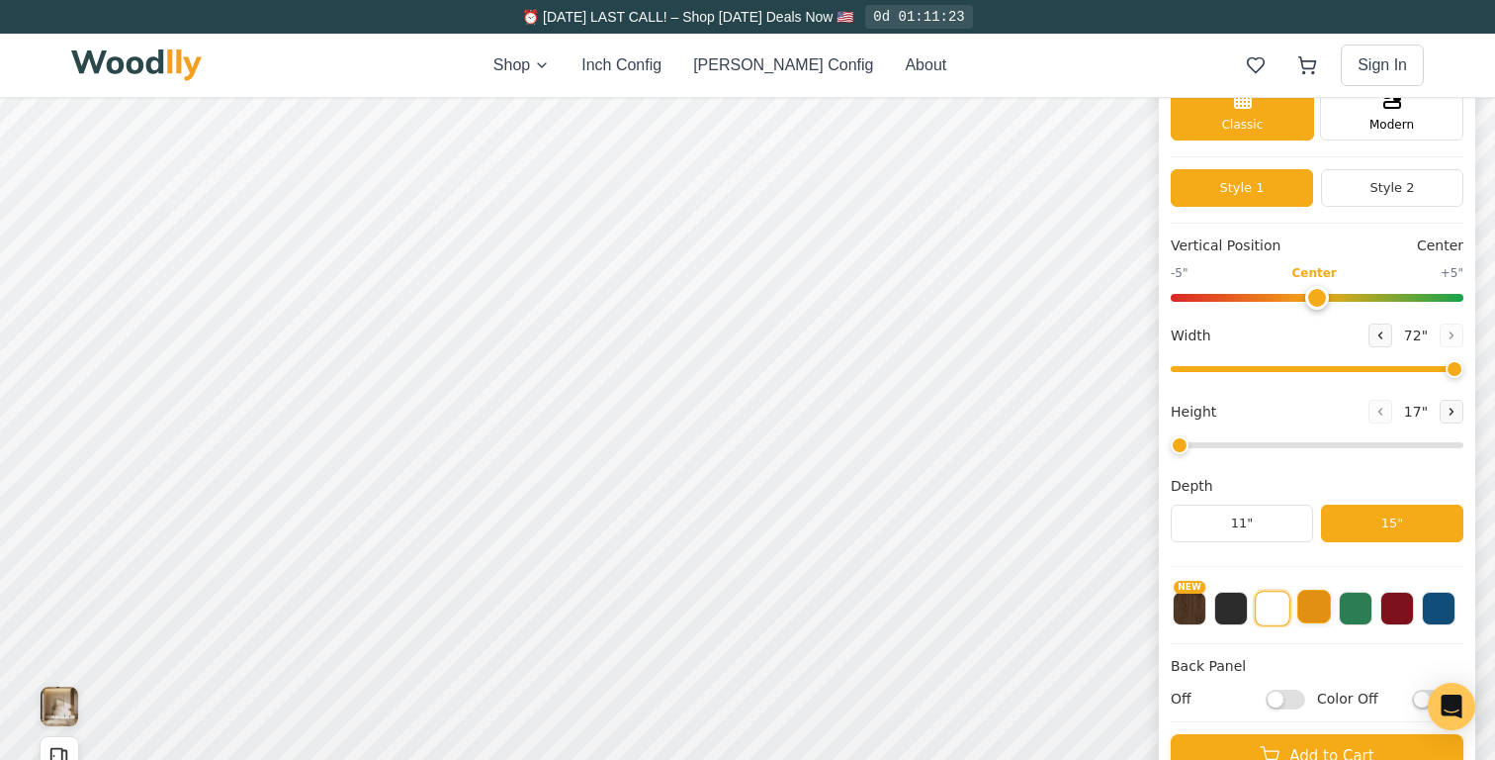
click at [1322, 613] on button at bounding box center [1315, 606] width 34 height 34
click at [1345, 606] on button at bounding box center [1356, 606] width 34 height 34
click at [1400, 605] on button at bounding box center [1398, 606] width 34 height 34
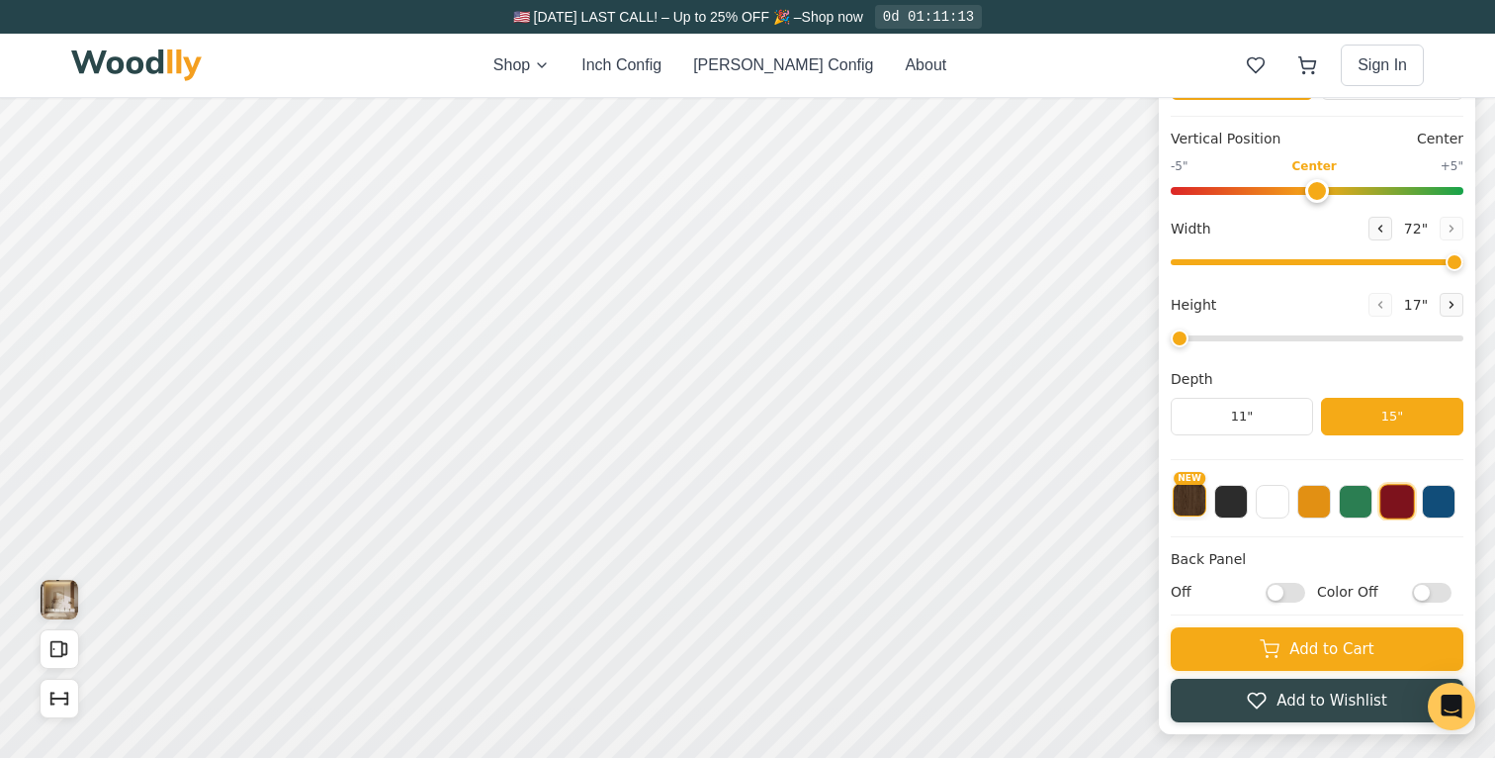
scroll to position [199, 0]
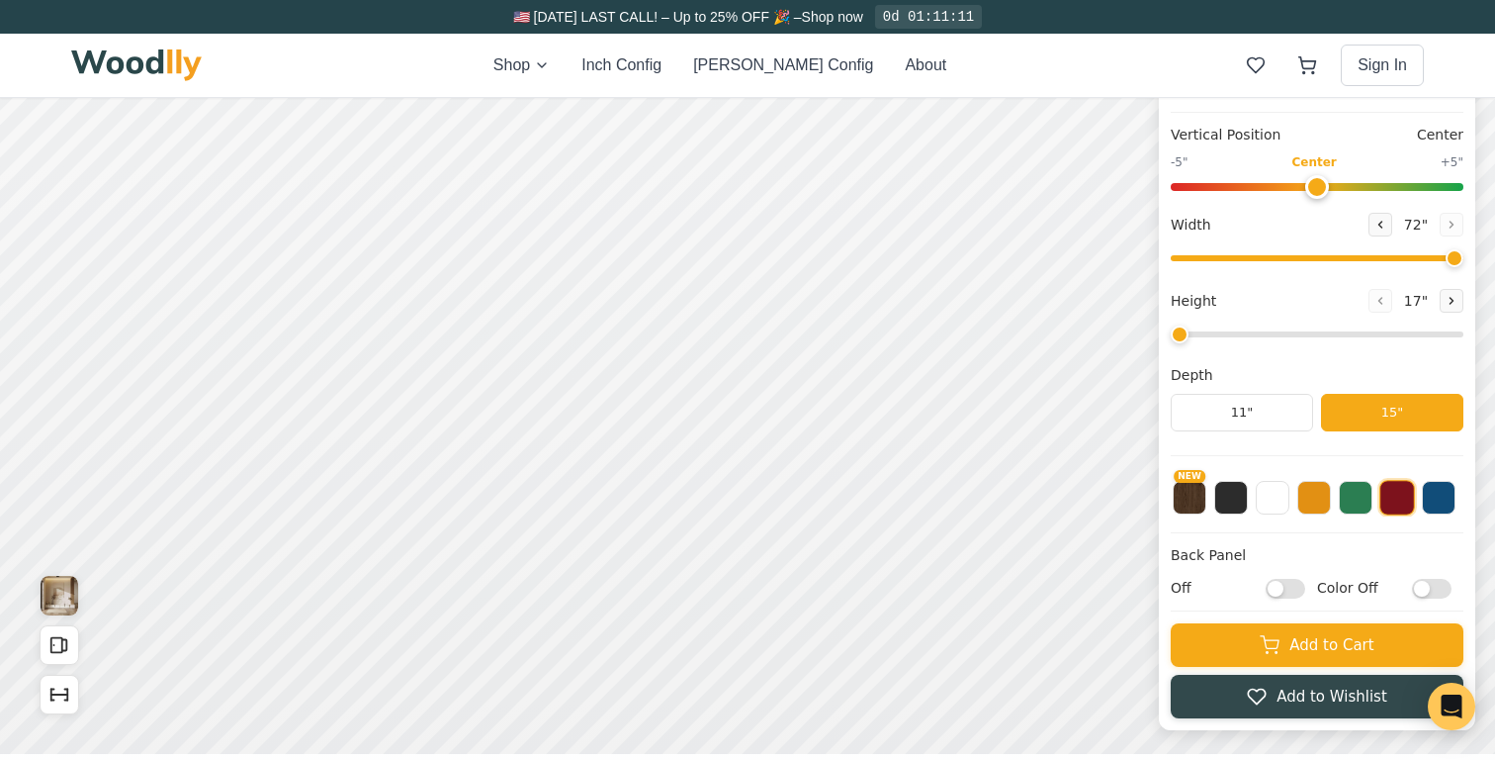
click at [1281, 593] on input "Off" at bounding box center [1286, 589] width 40 height 20
checkbox input "true"
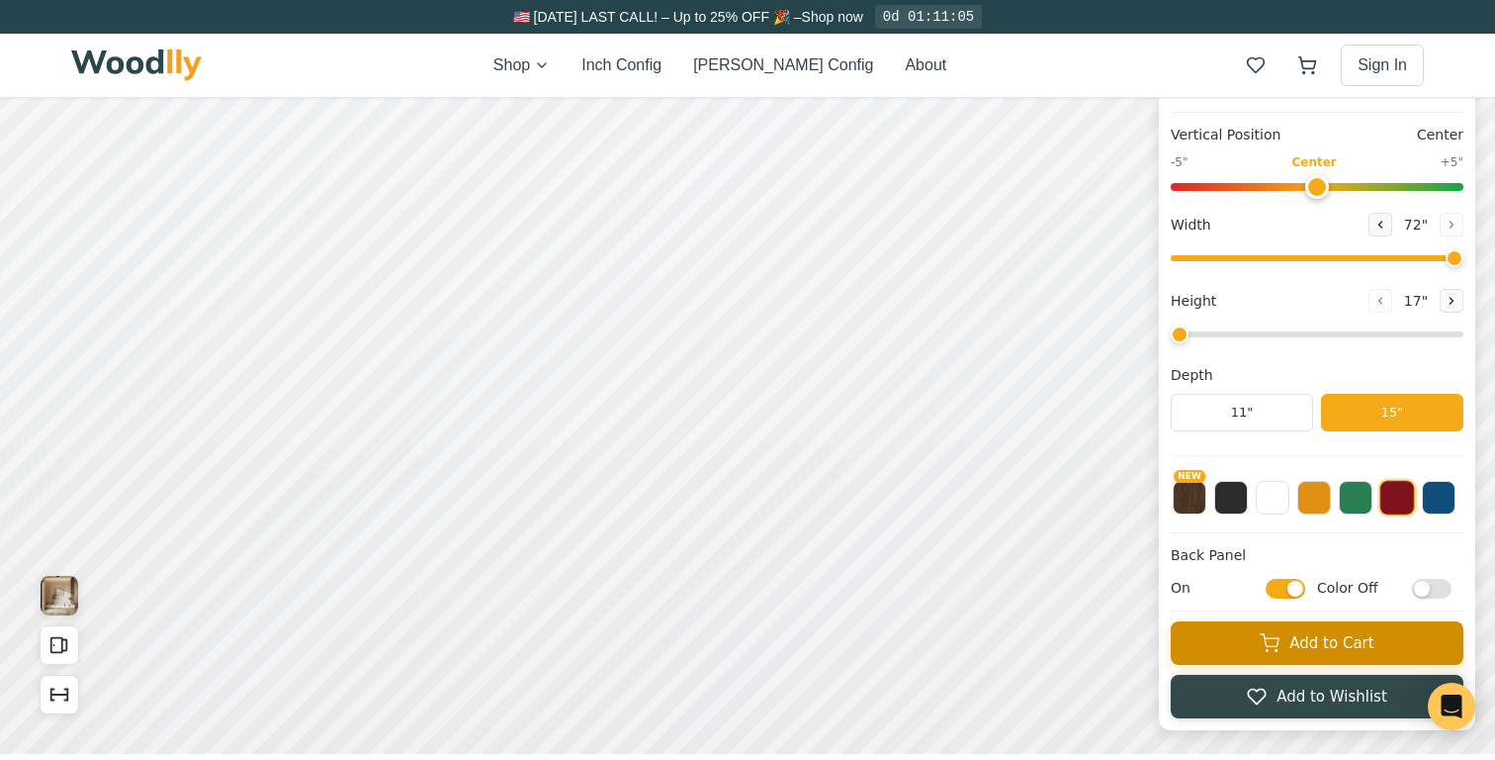
click at [1303, 642] on button "Add to Cart" at bounding box center [1317, 643] width 293 height 44
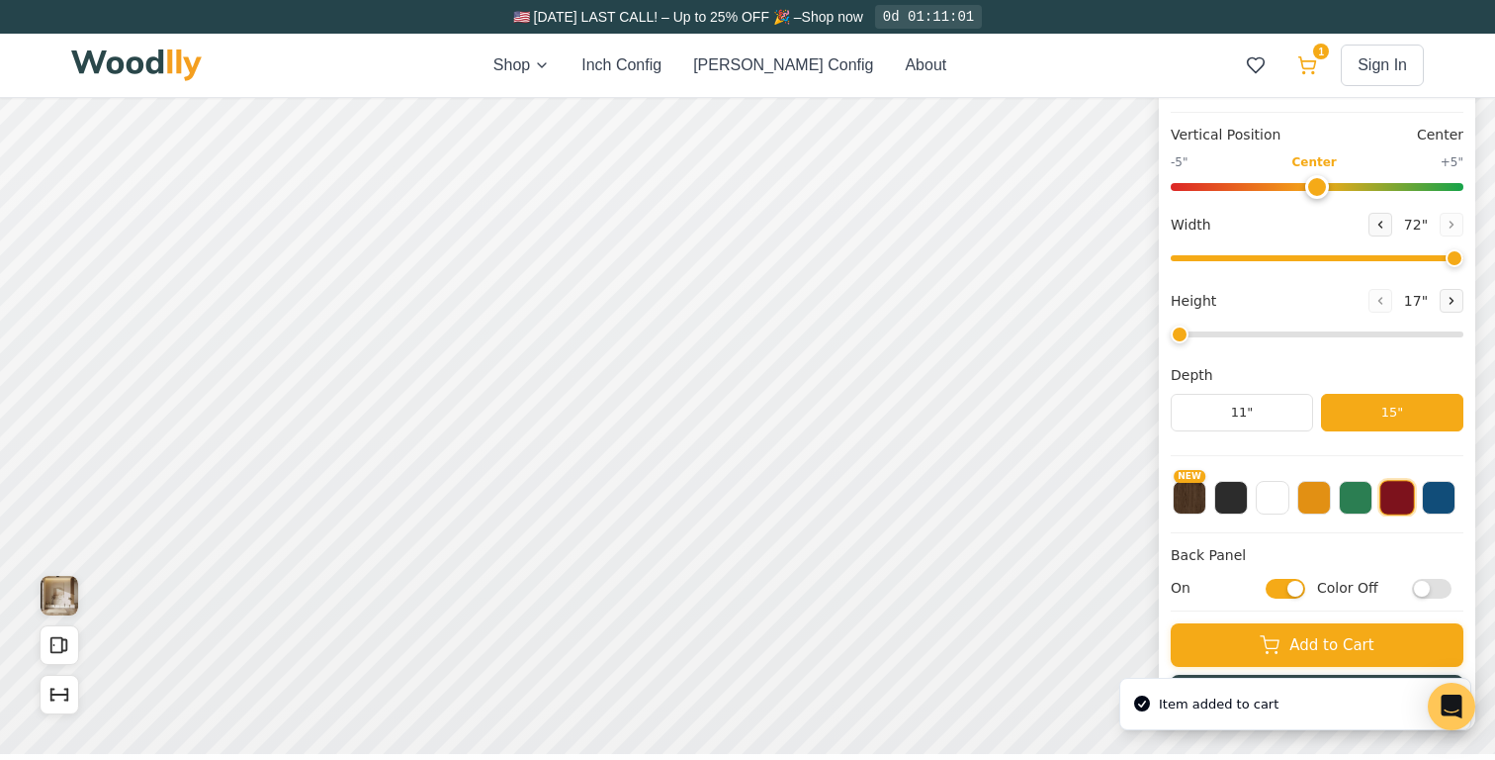
click at [1304, 65] on icon at bounding box center [1308, 65] width 20 height 20
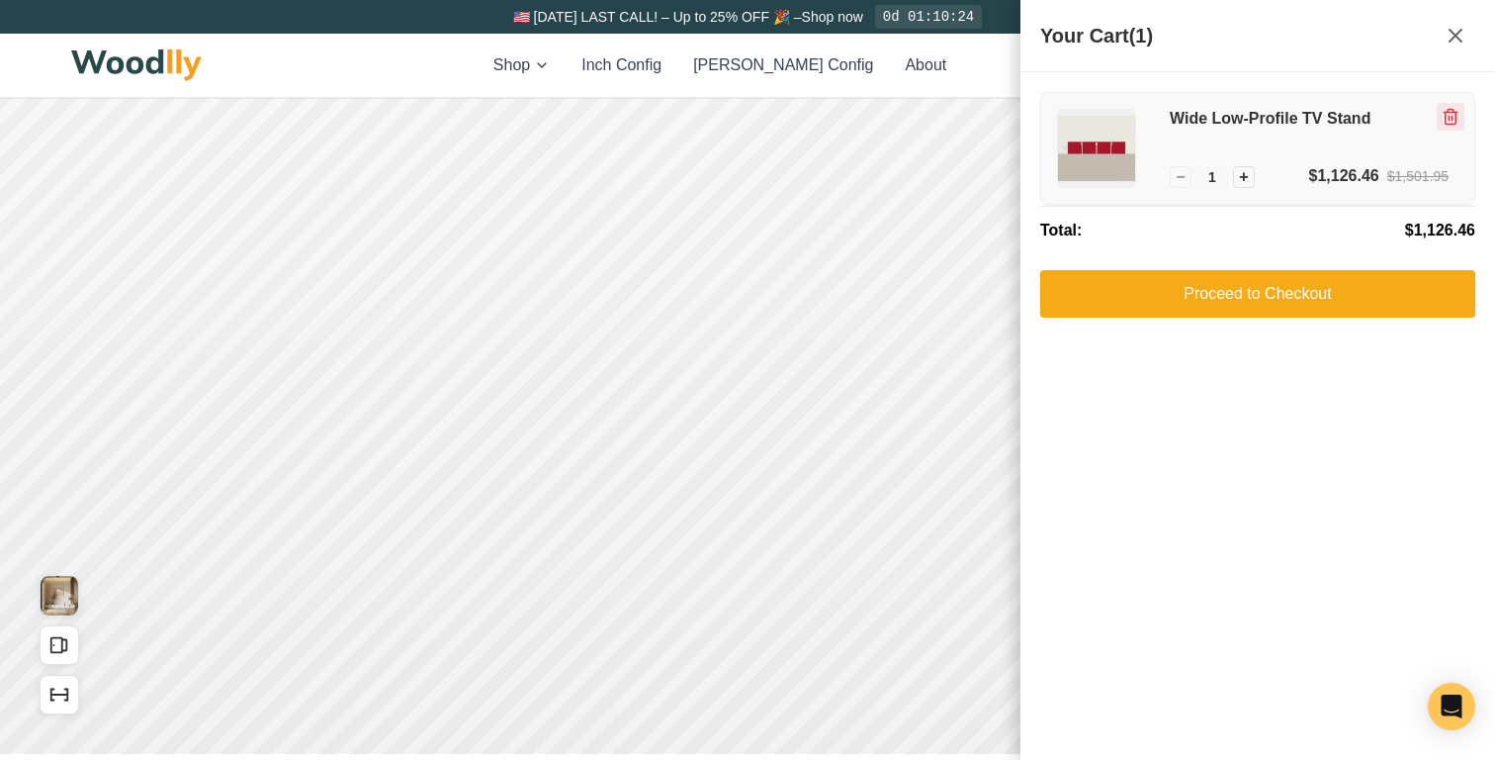
click at [1447, 115] on icon "Remove item" at bounding box center [1451, 117] width 18 height 18
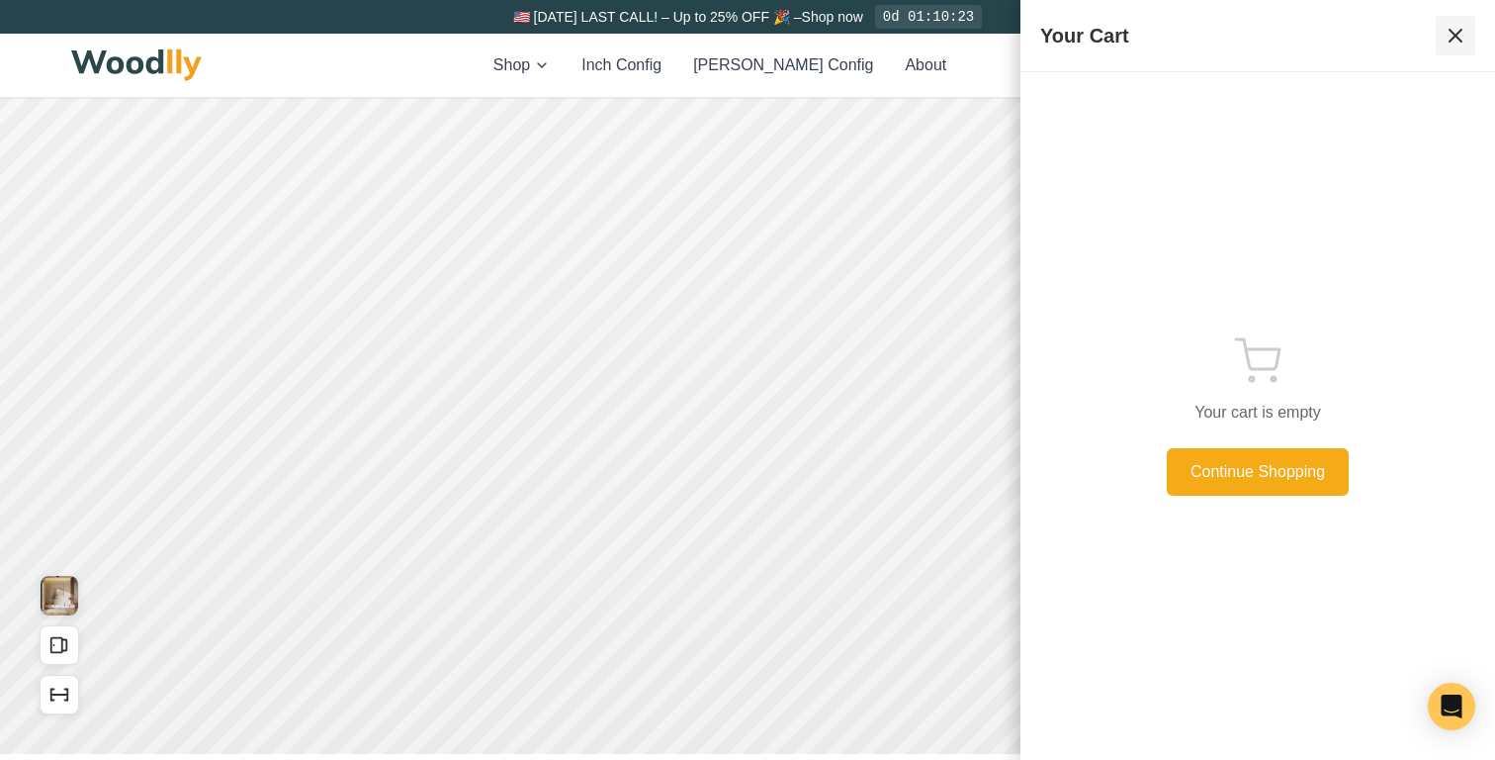
click at [1465, 35] on icon at bounding box center [1456, 36] width 24 height 24
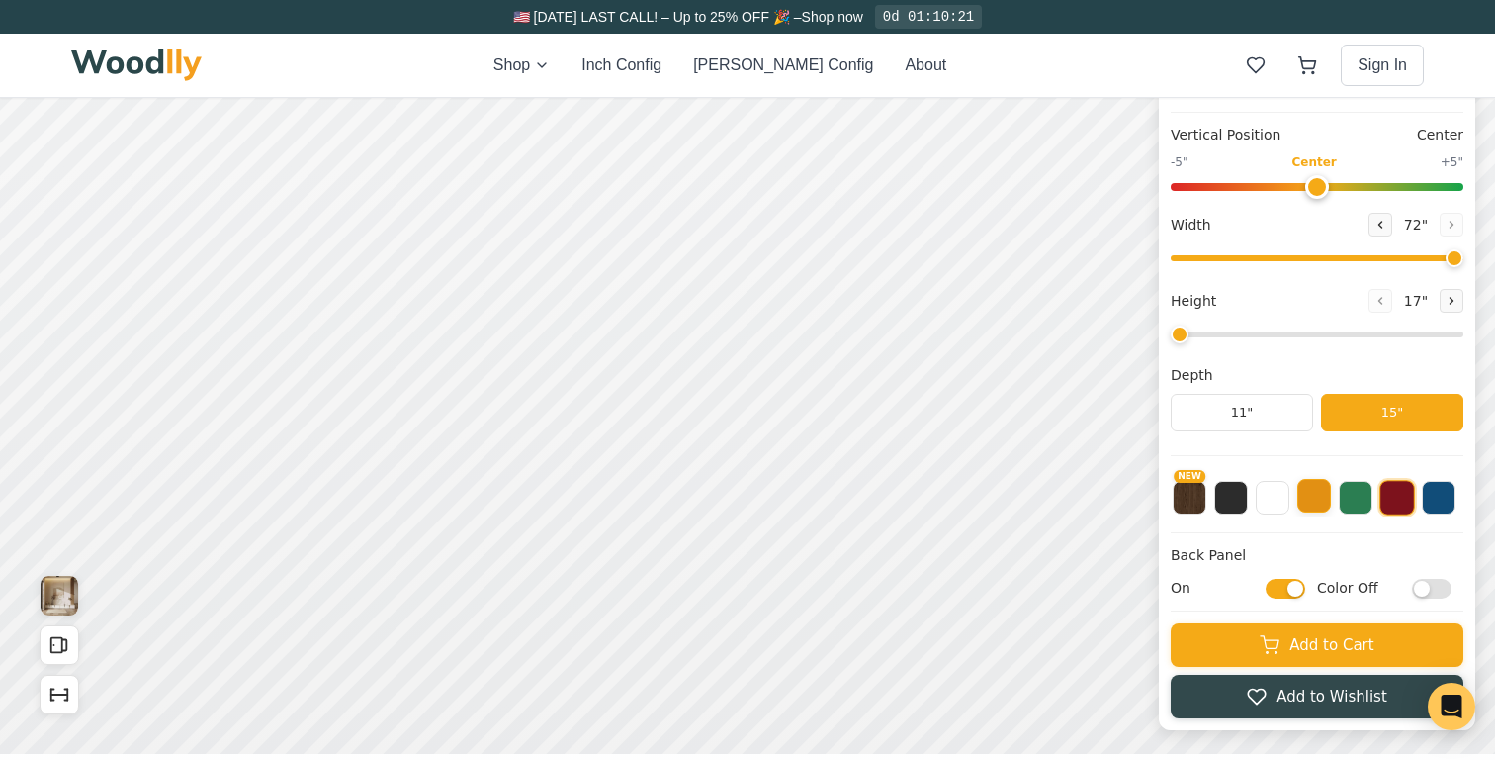
click at [1319, 501] on button at bounding box center [1315, 496] width 34 height 34
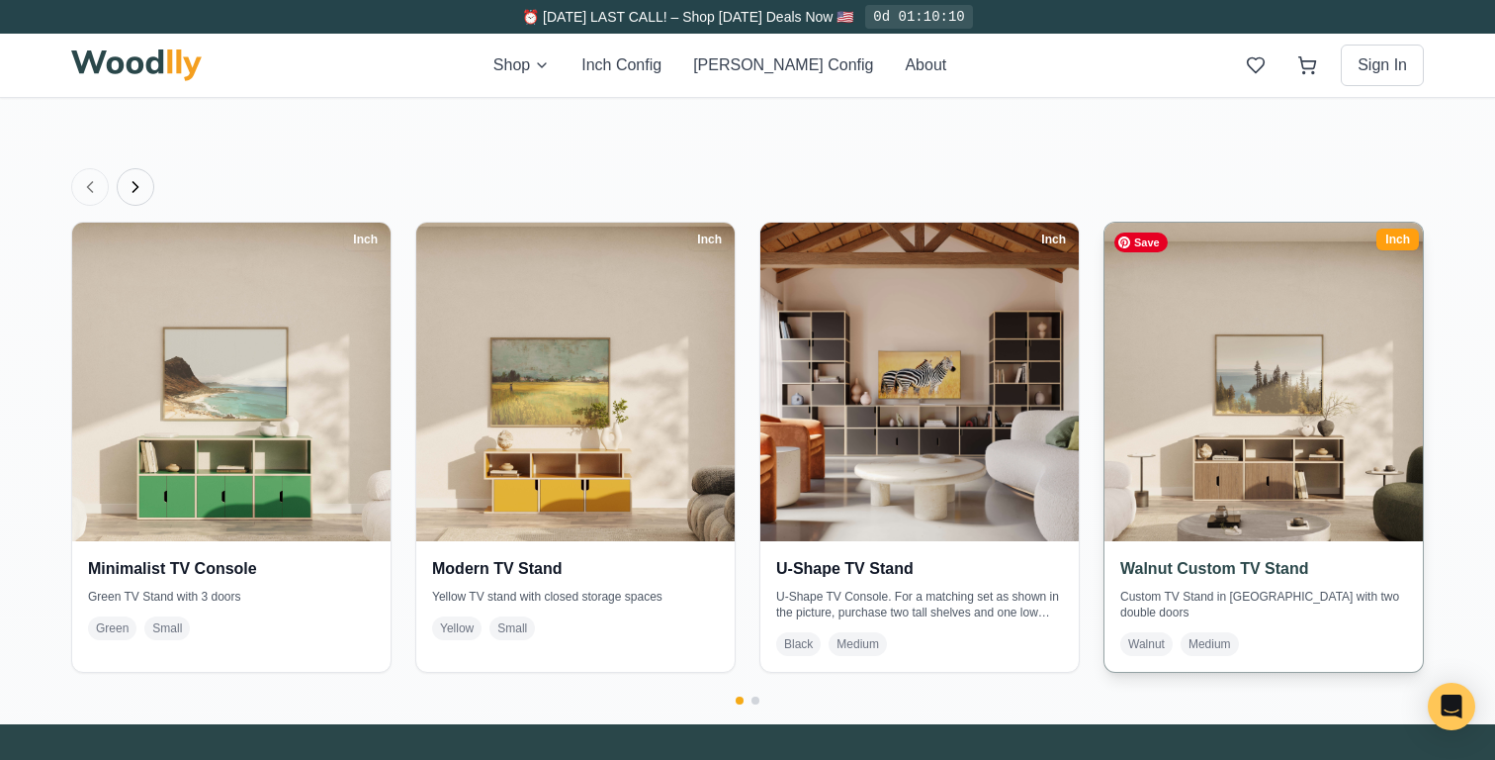
scroll to position [3679, 0]
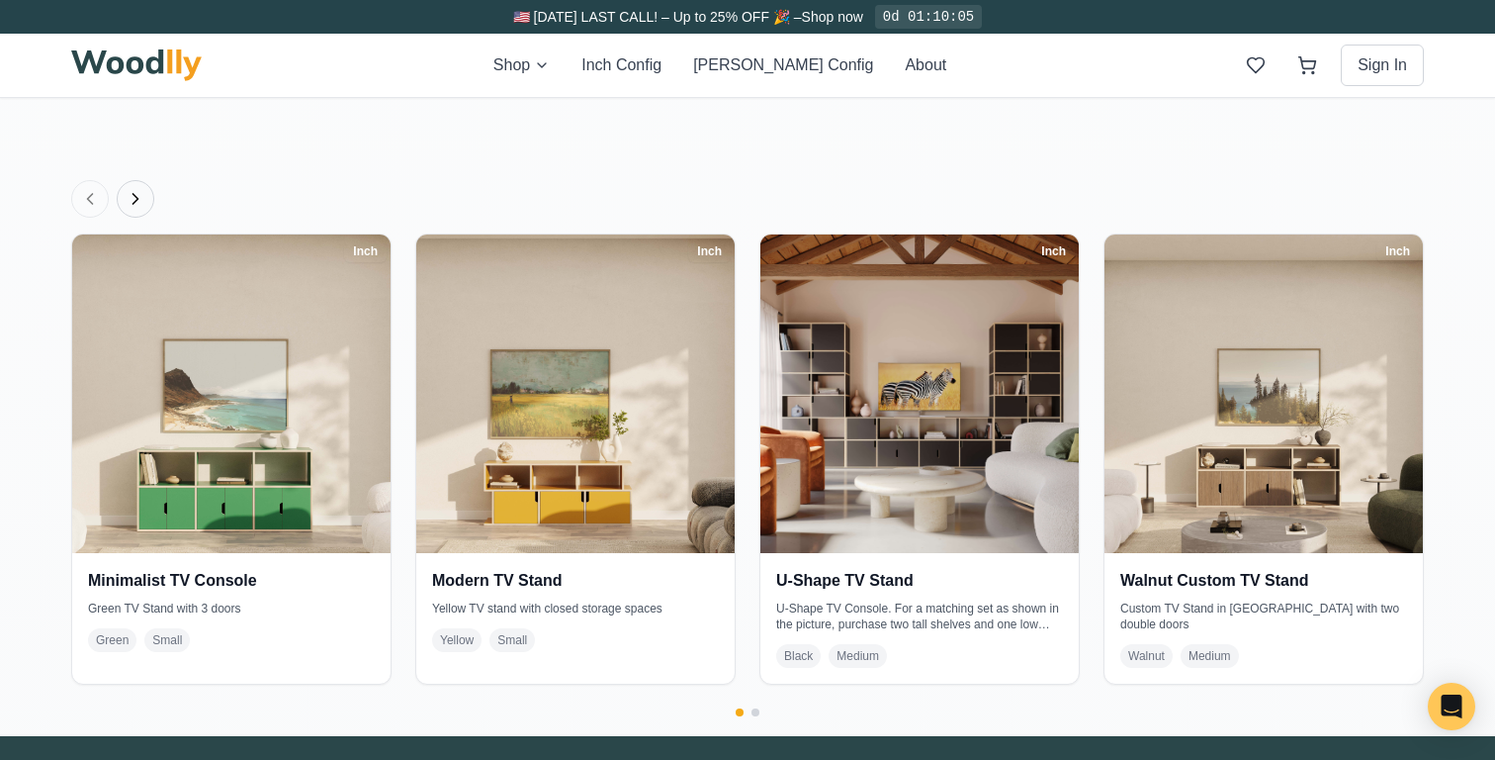
click at [134, 206] on icon "Next products" at bounding box center [136, 199] width 20 height 20
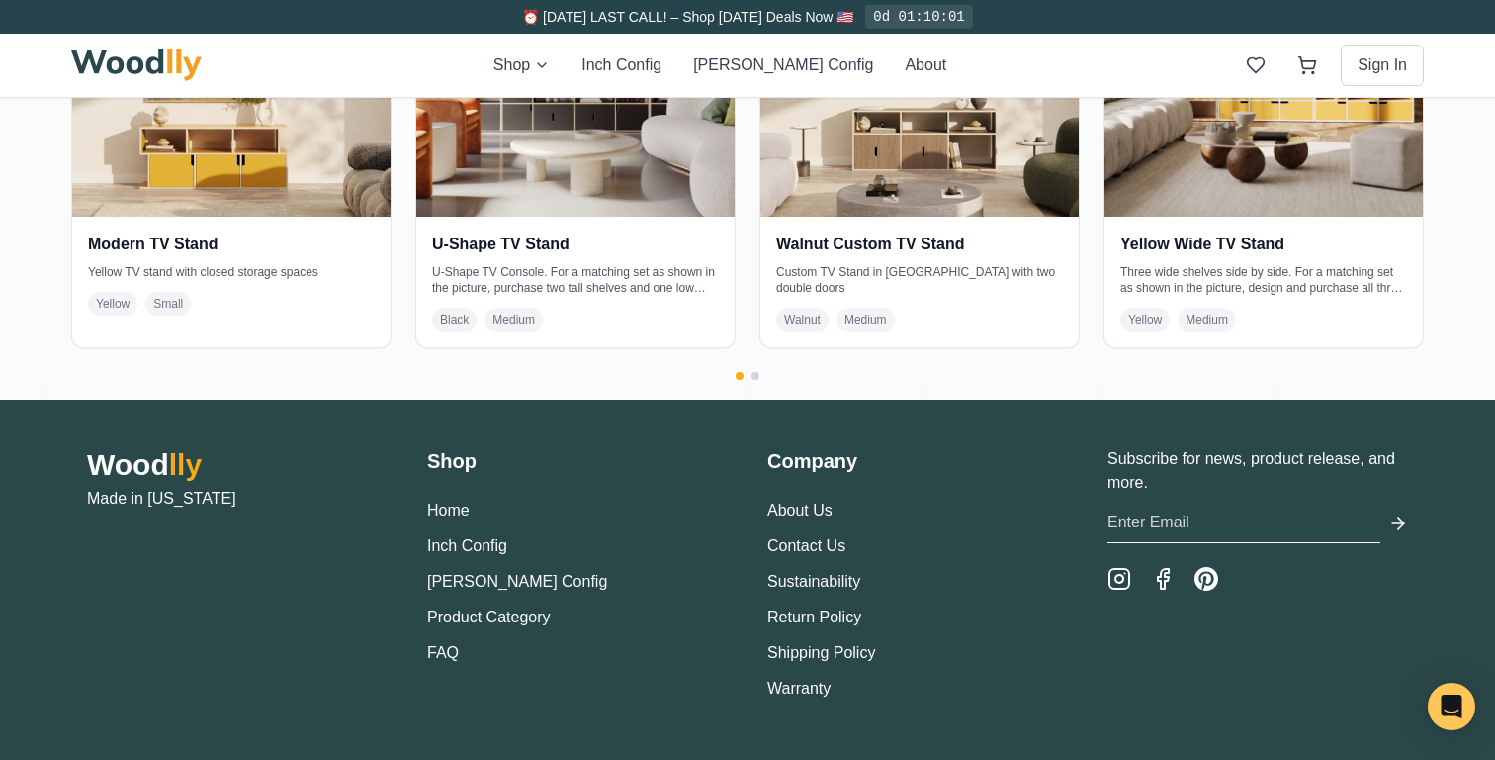
scroll to position [4087, 0]
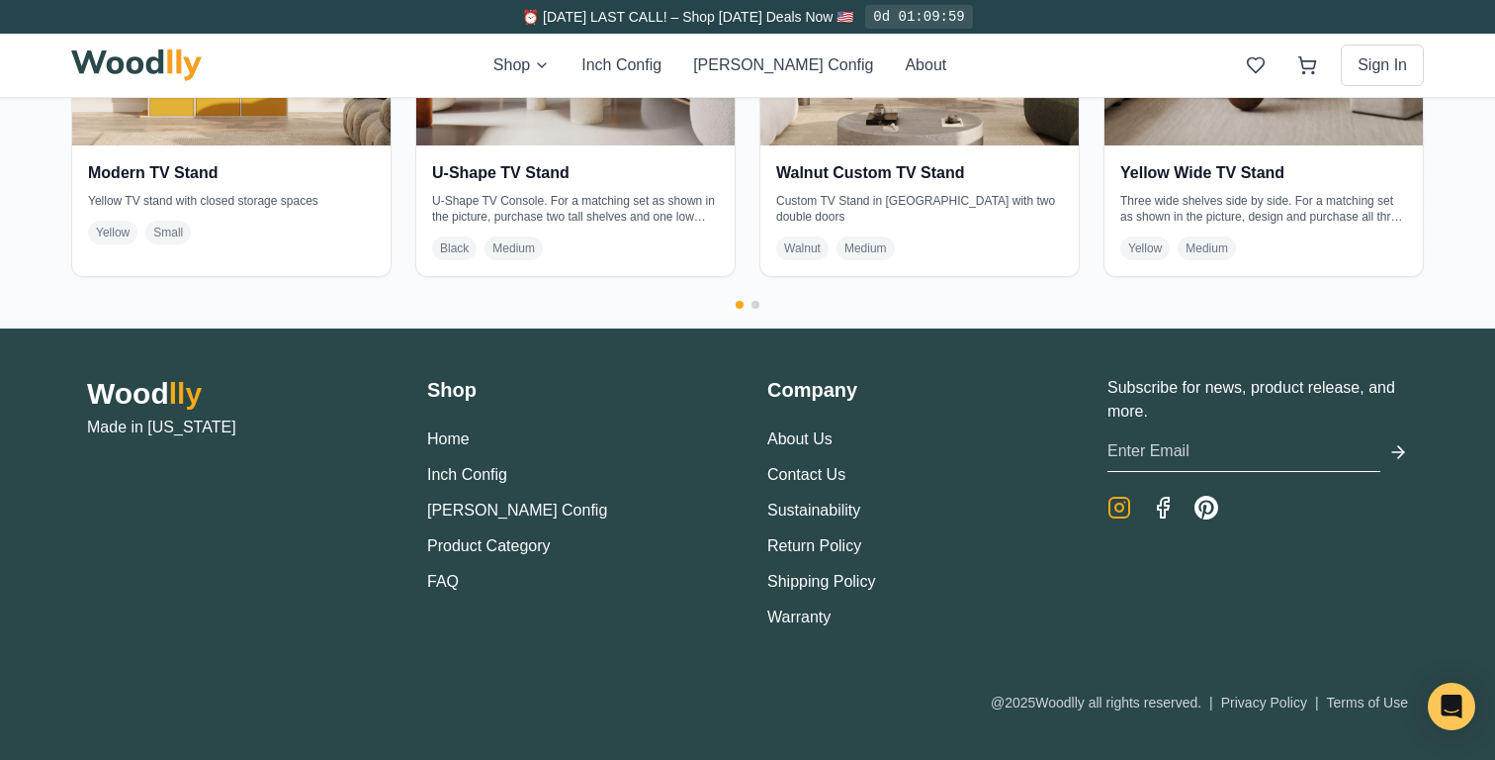
click at [1124, 508] on icon "Instagram" at bounding box center [1120, 507] width 8 height 8
